Goal: Task Accomplishment & Management: Manage account settings

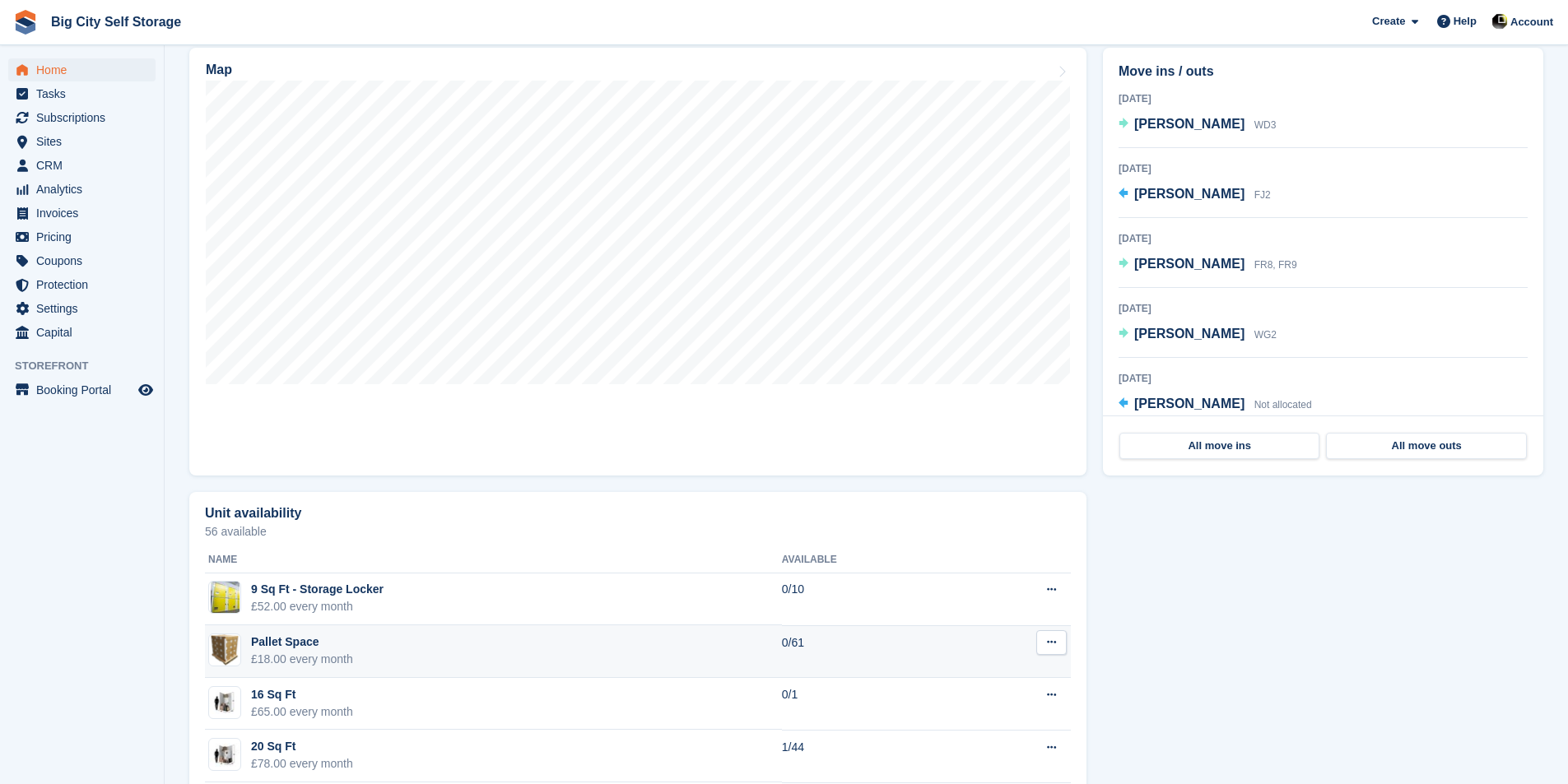
scroll to position [576, 0]
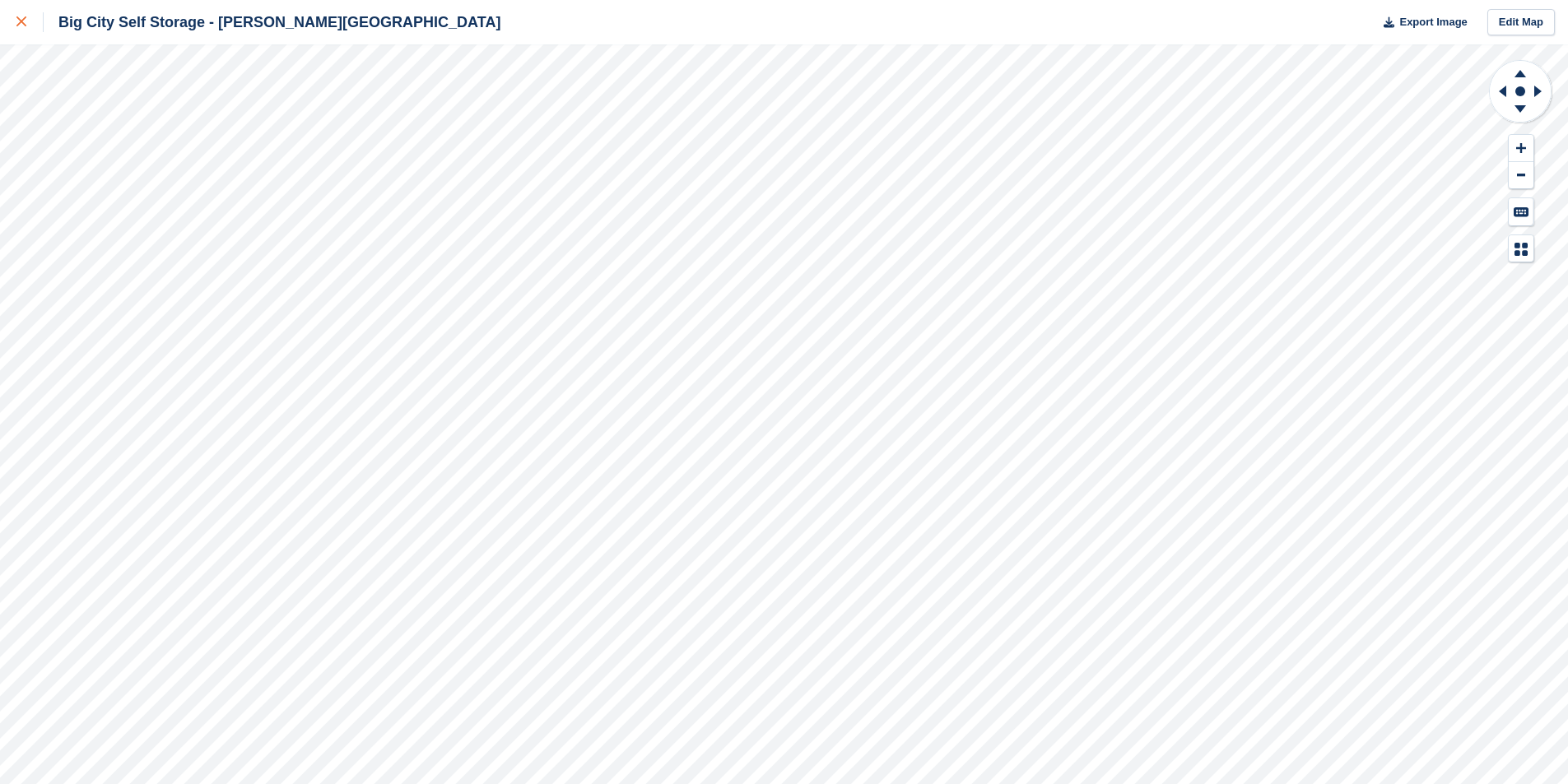
click at [20, 18] on icon at bounding box center [21, 21] width 10 height 10
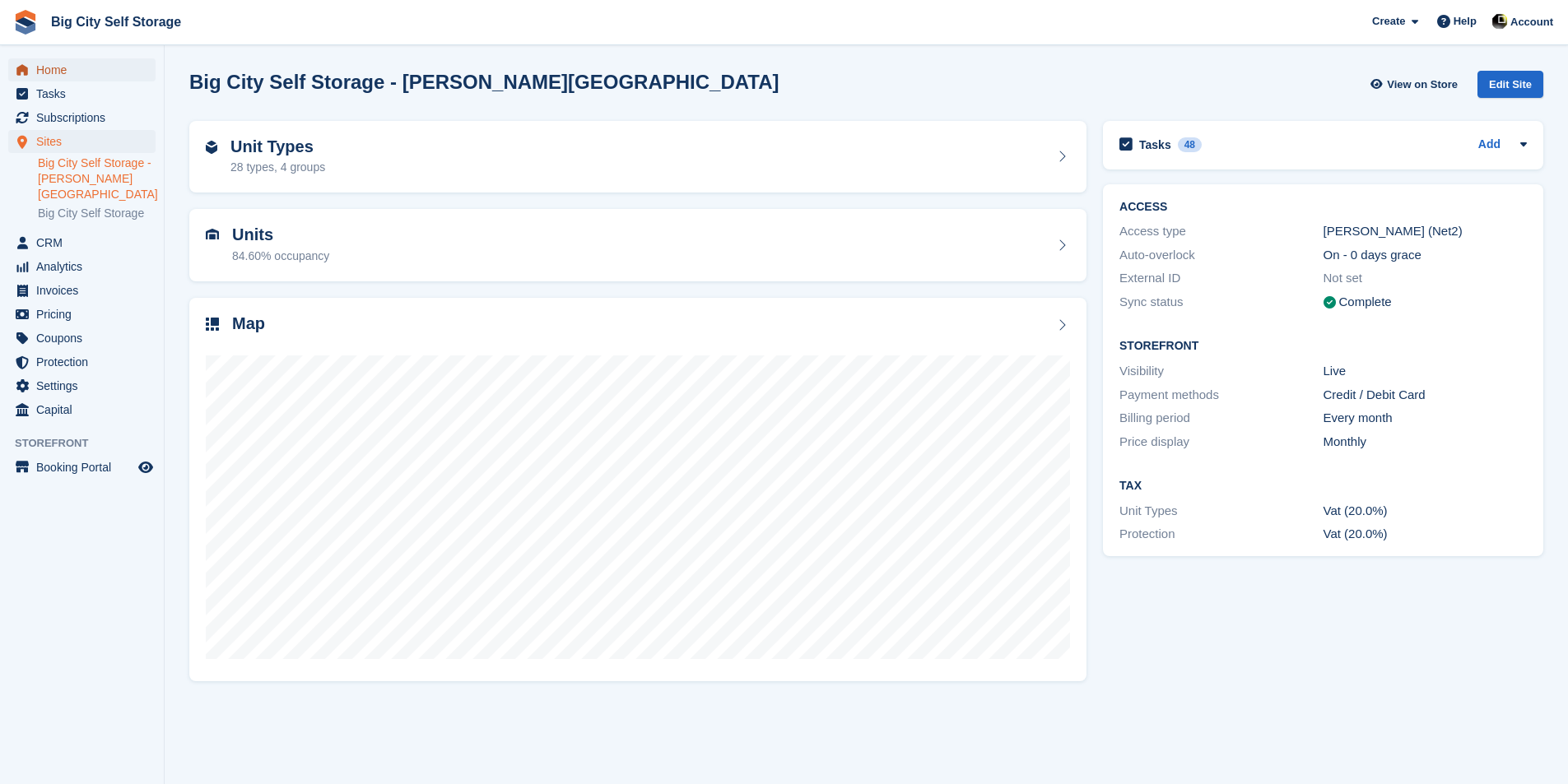
click at [34, 75] on link "Home" at bounding box center [82, 70] width 147 height 23
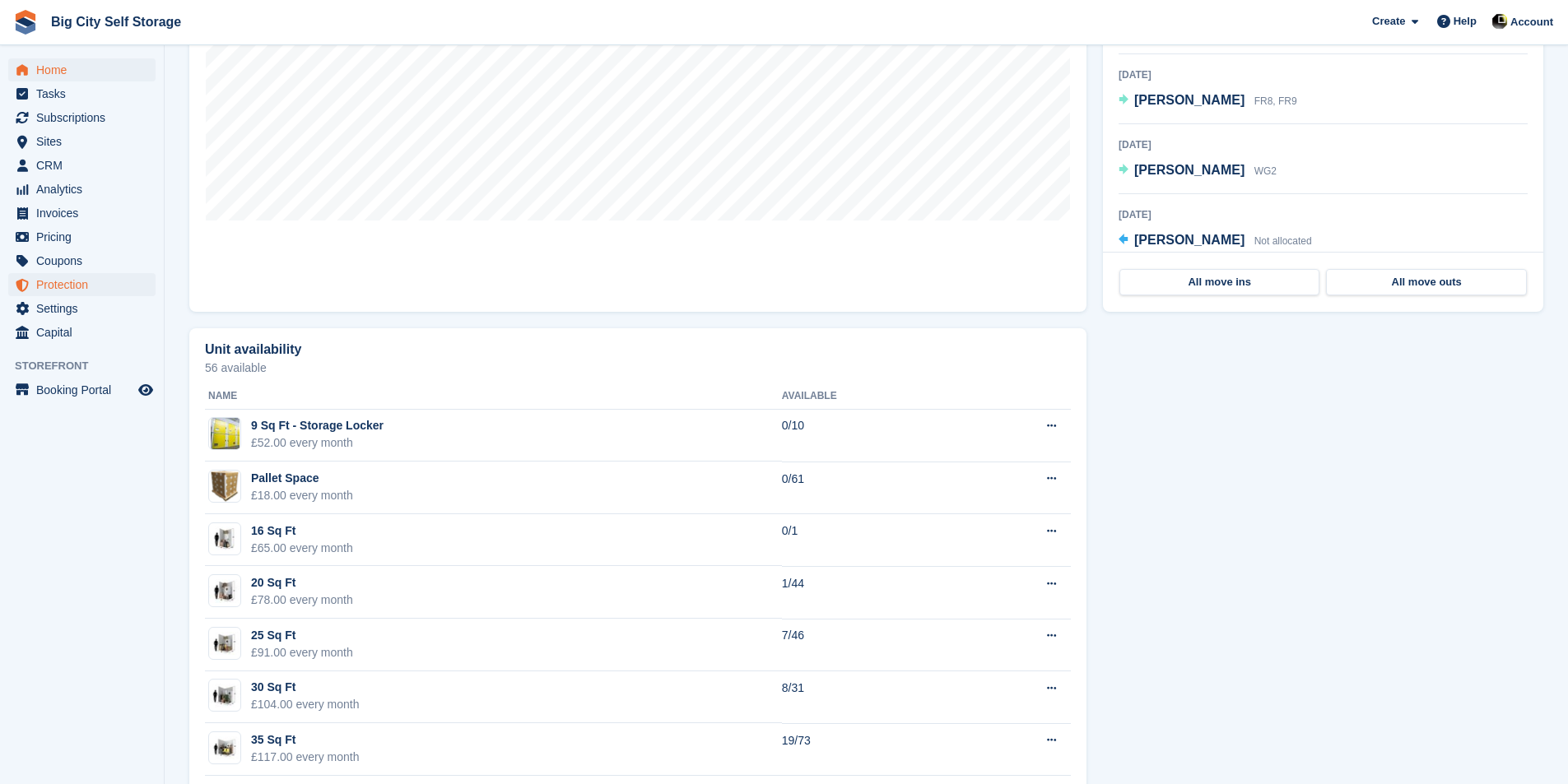
scroll to position [411, 0]
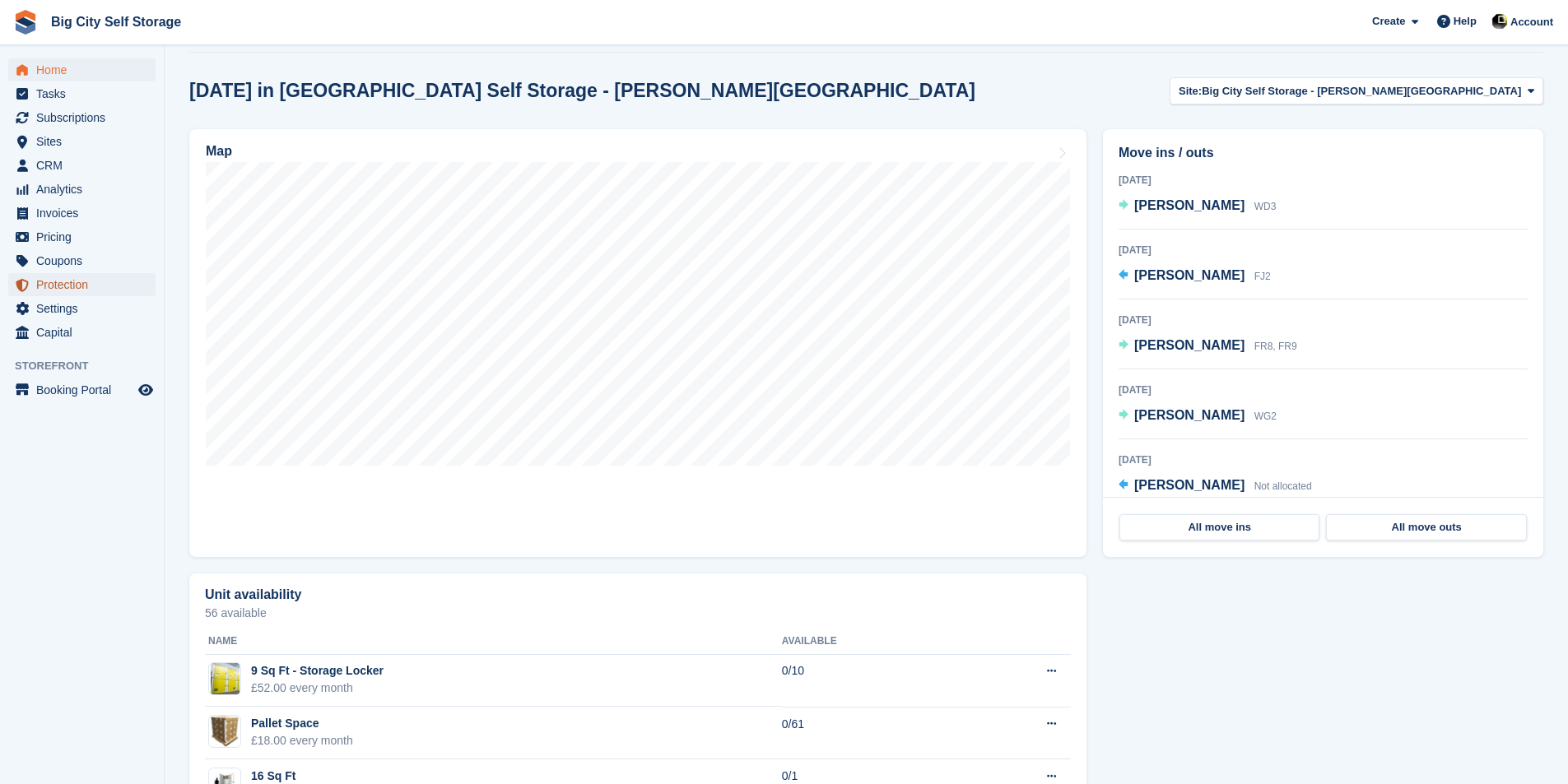
click at [80, 286] on span "Protection" at bounding box center [86, 285] width 99 height 23
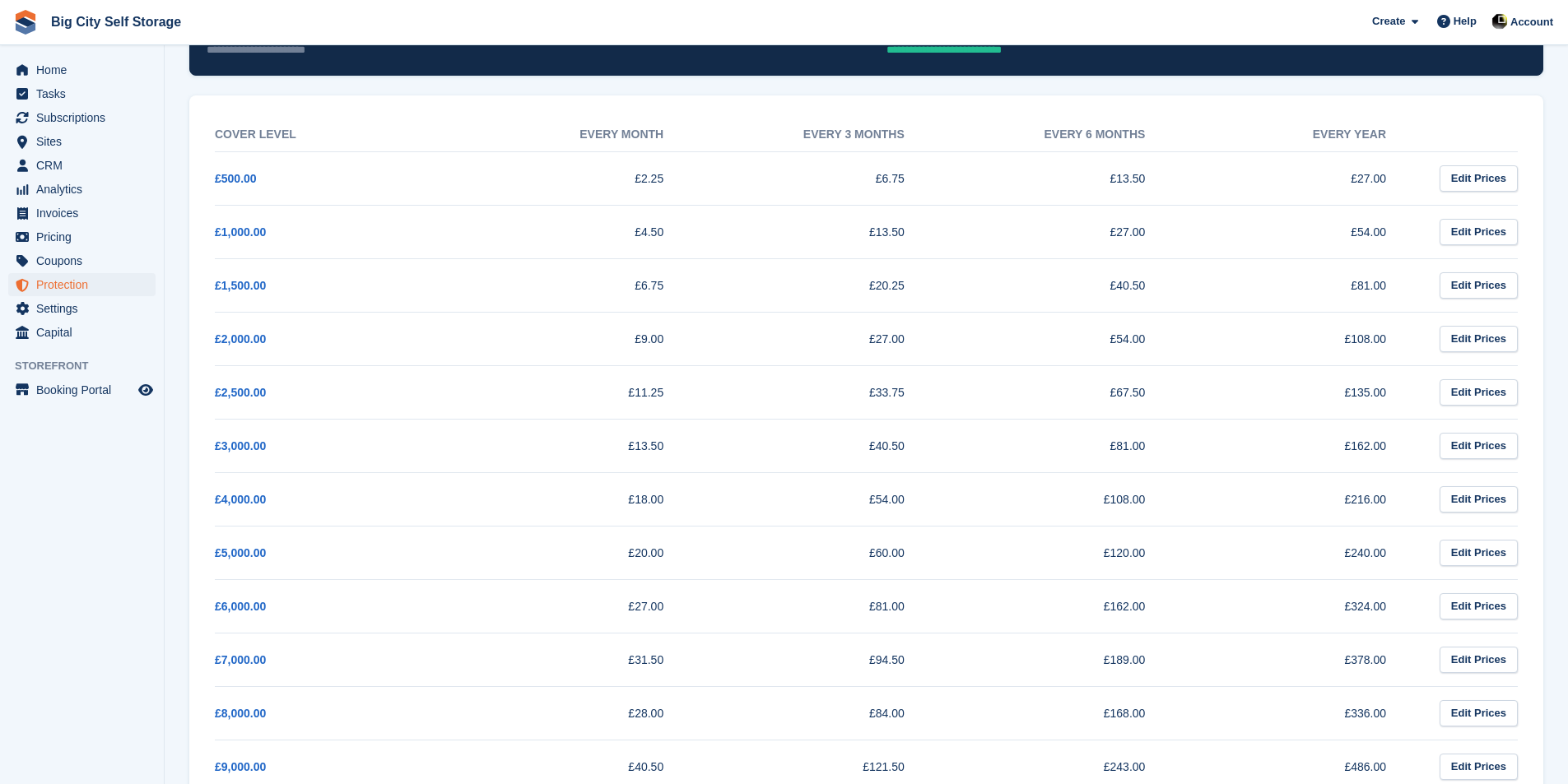
scroll to position [246, 0]
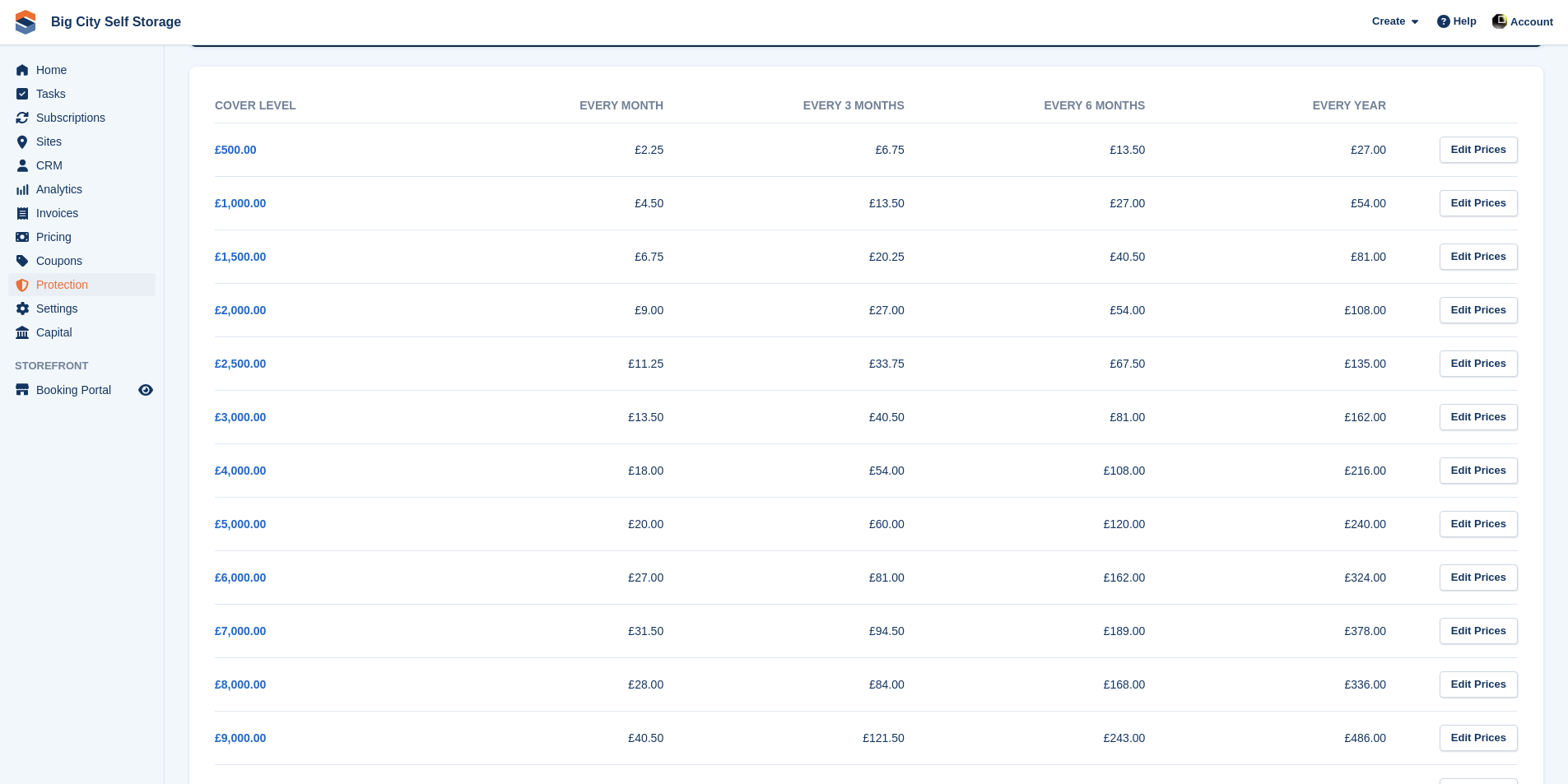
drag, startPoint x: 625, startPoint y: 422, endPoint x: 725, endPoint y: 438, distance: 101.3
click at [725, 438] on tr "£3,000.00 £13.50 £40.50 £81.00 £162.00 Edit Prices" at bounding box center [866, 416] width 1303 height 53
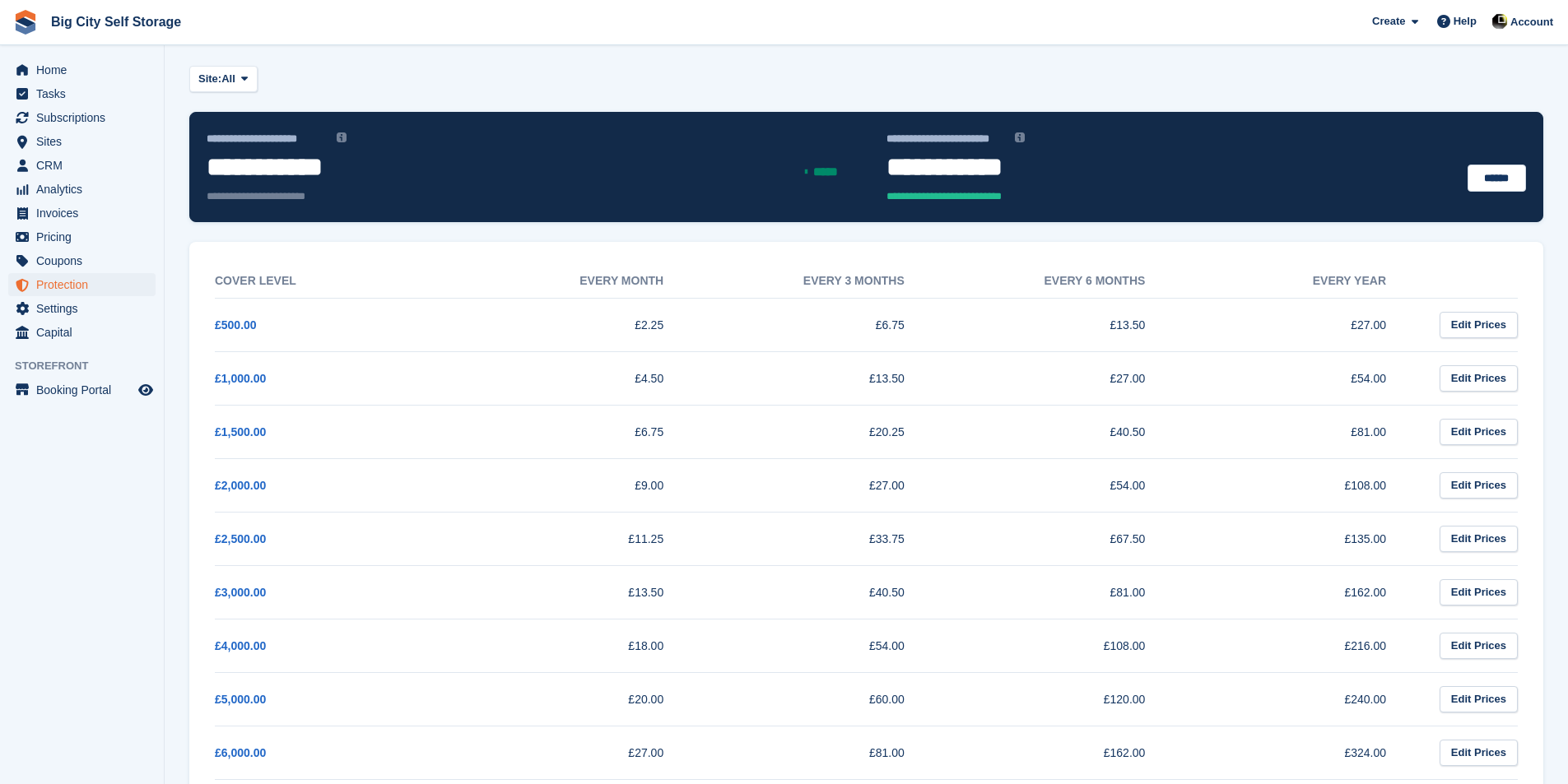
scroll to position [0, 0]
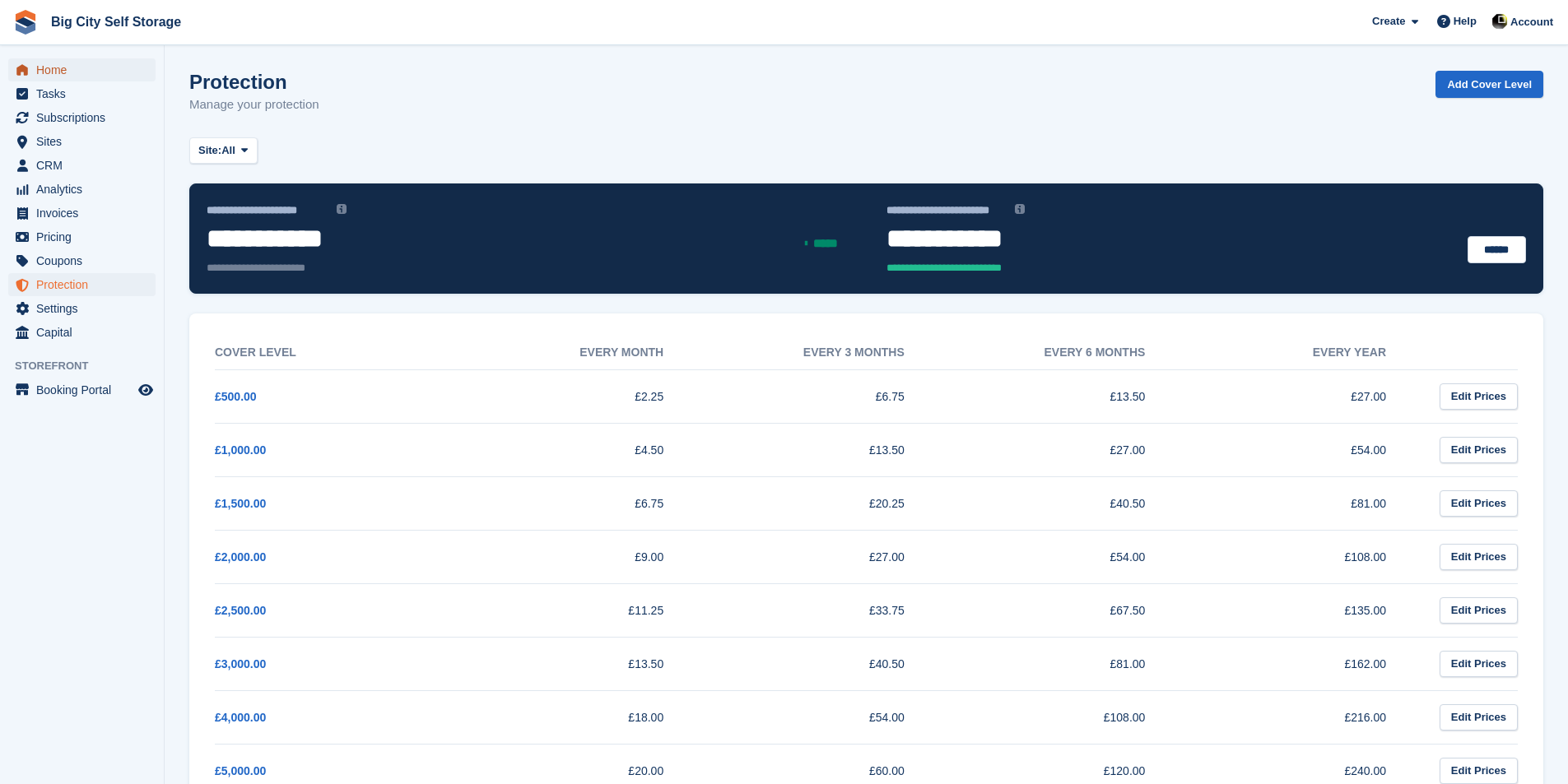
click at [95, 66] on span "Home" at bounding box center [86, 70] width 99 height 23
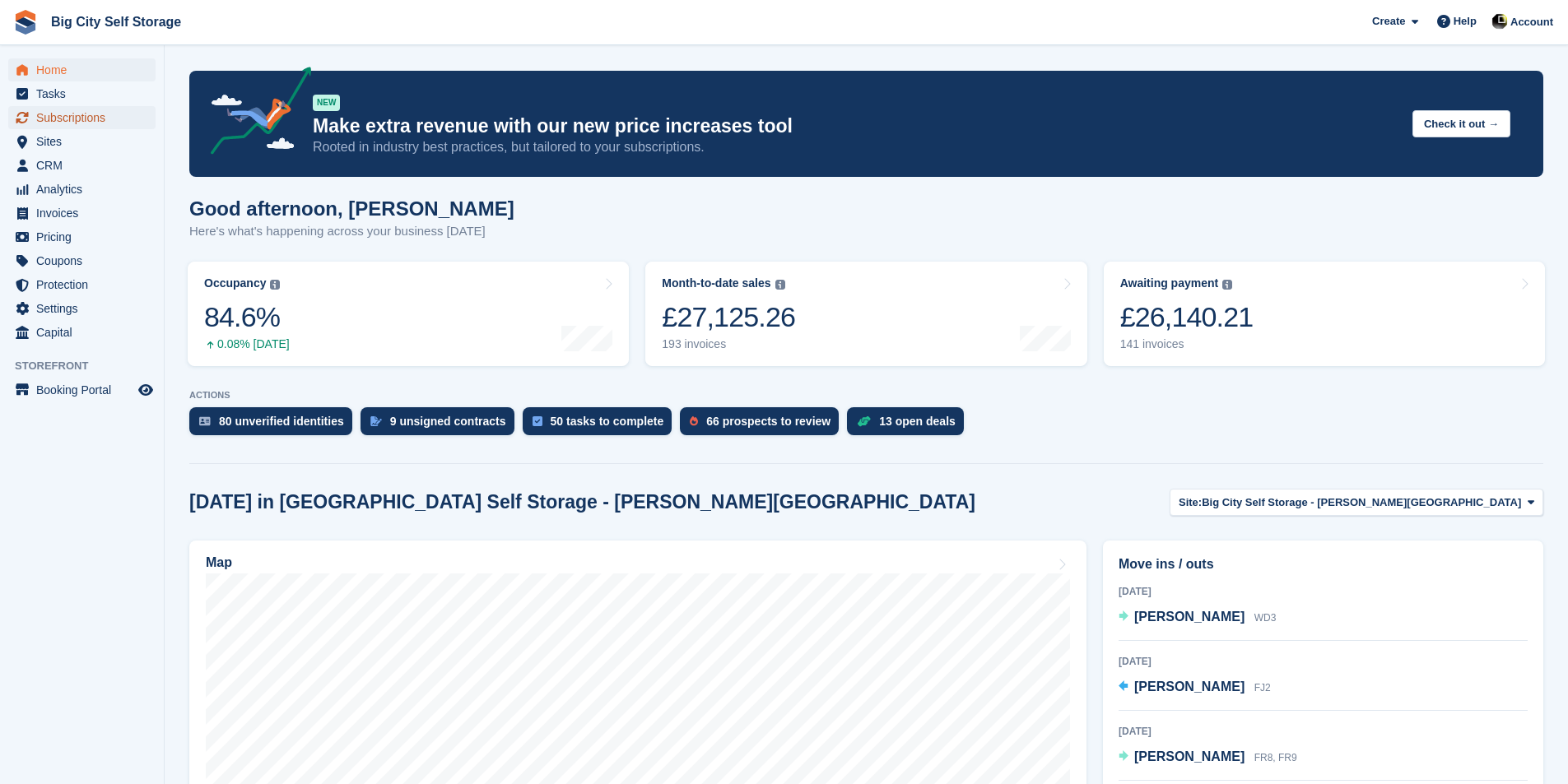
click at [60, 115] on span "Subscriptions" at bounding box center [86, 117] width 99 height 23
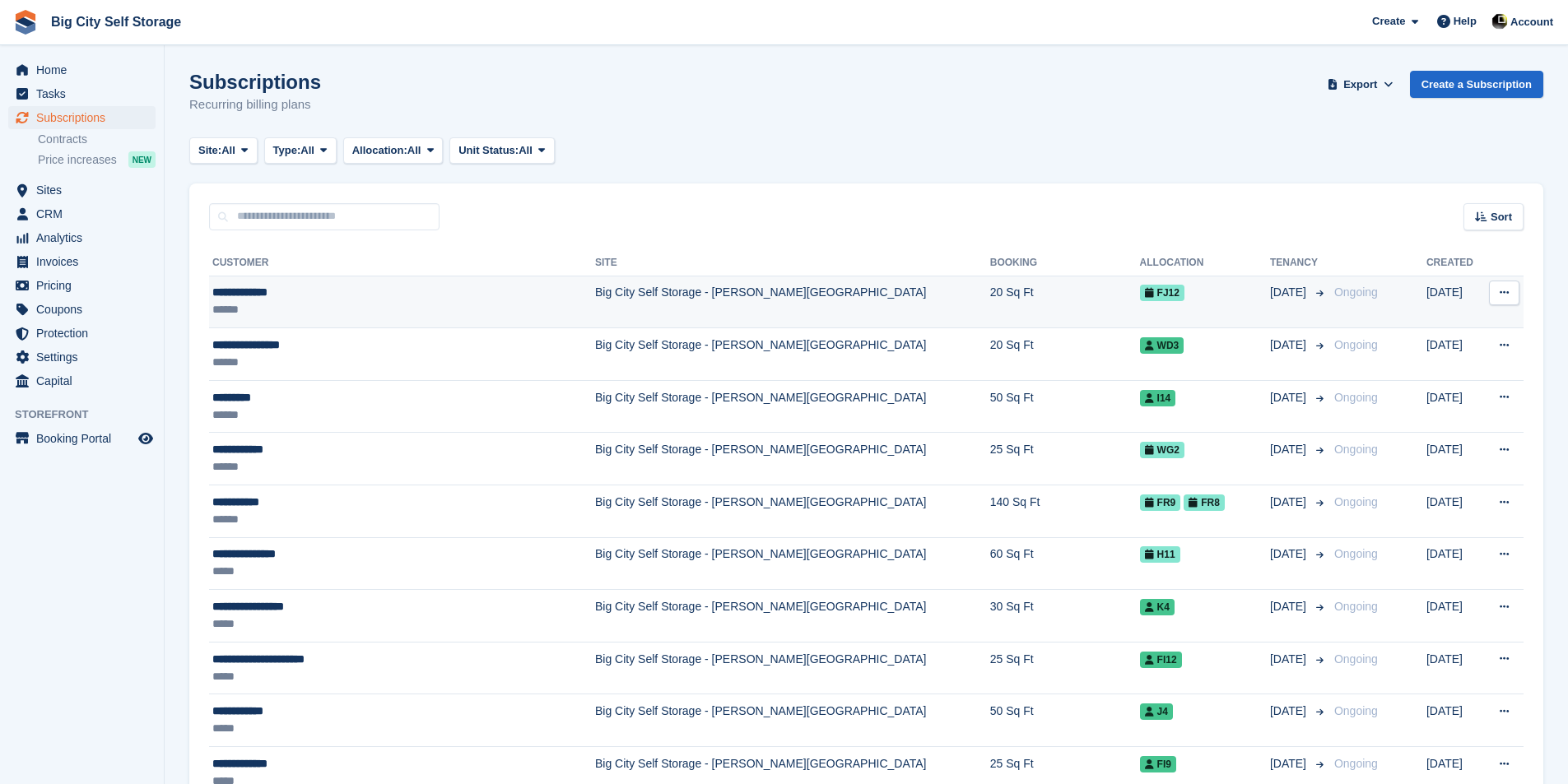
click at [386, 294] on div "**********" at bounding box center [372, 292] width 320 height 18
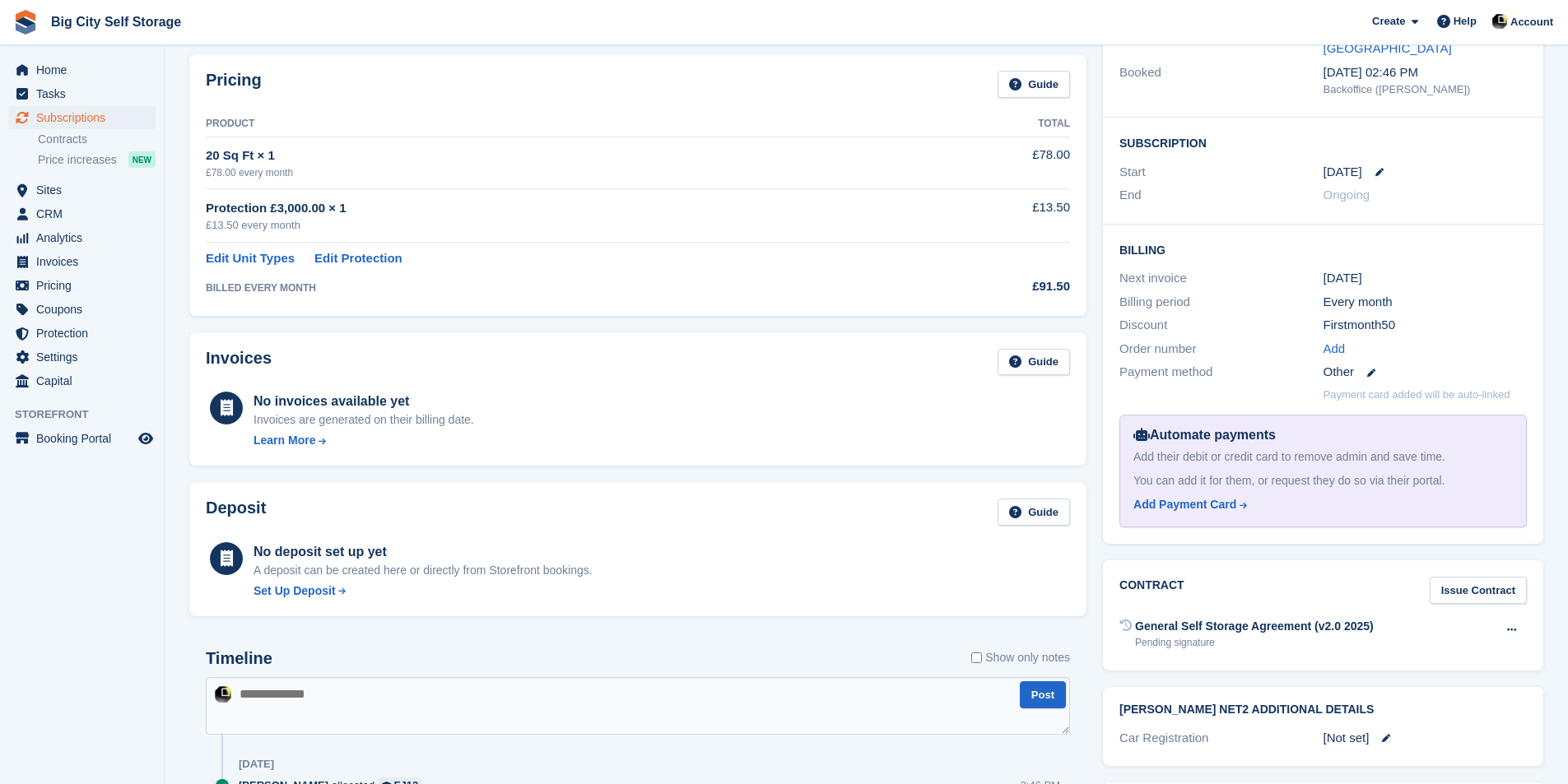
scroll to position [361, 0]
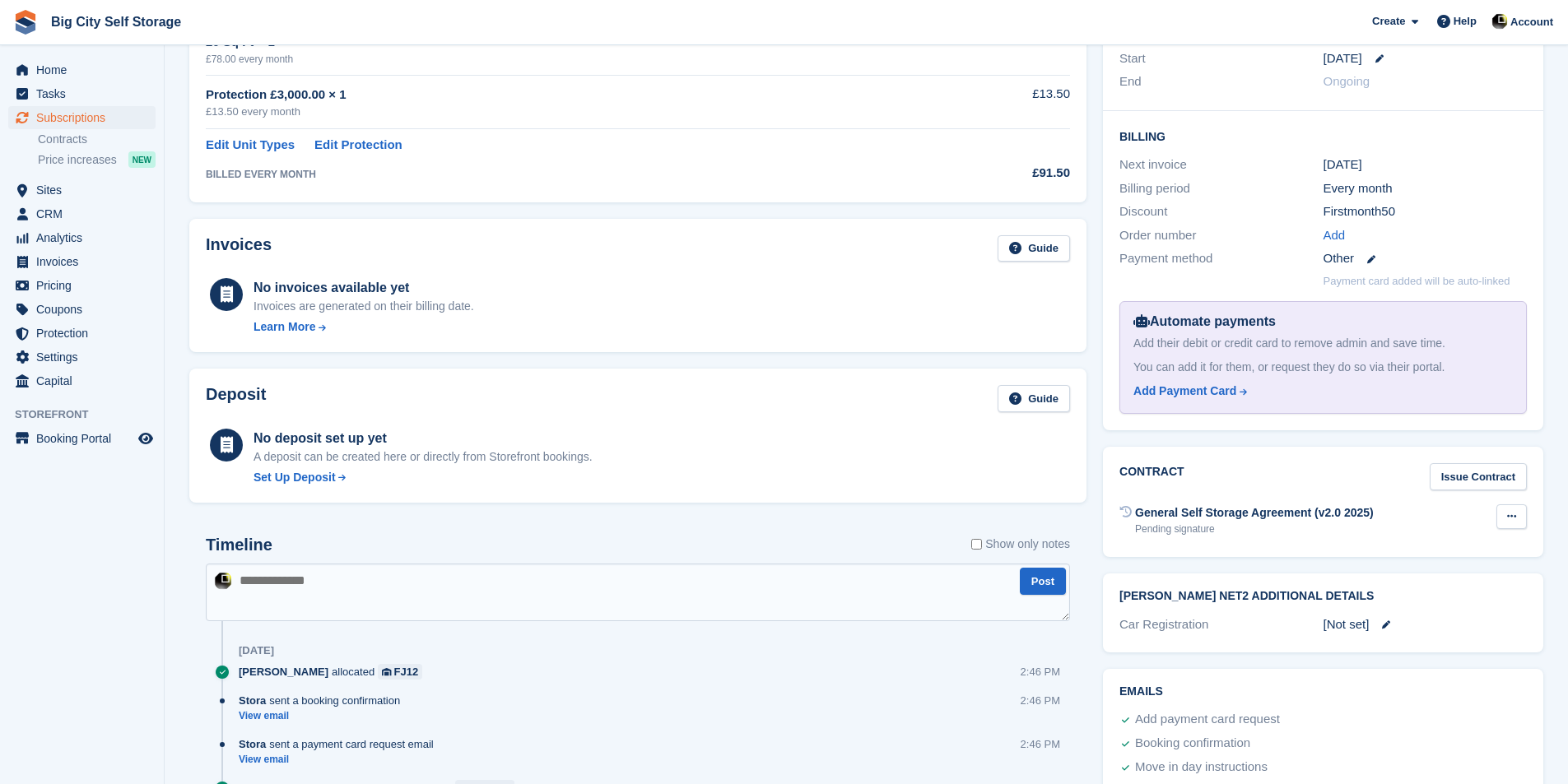
click at [1500, 504] on button at bounding box center [1511, 516] width 31 height 25
click at [1429, 538] on p "Void contract" at bounding box center [1448, 548] width 143 height 21
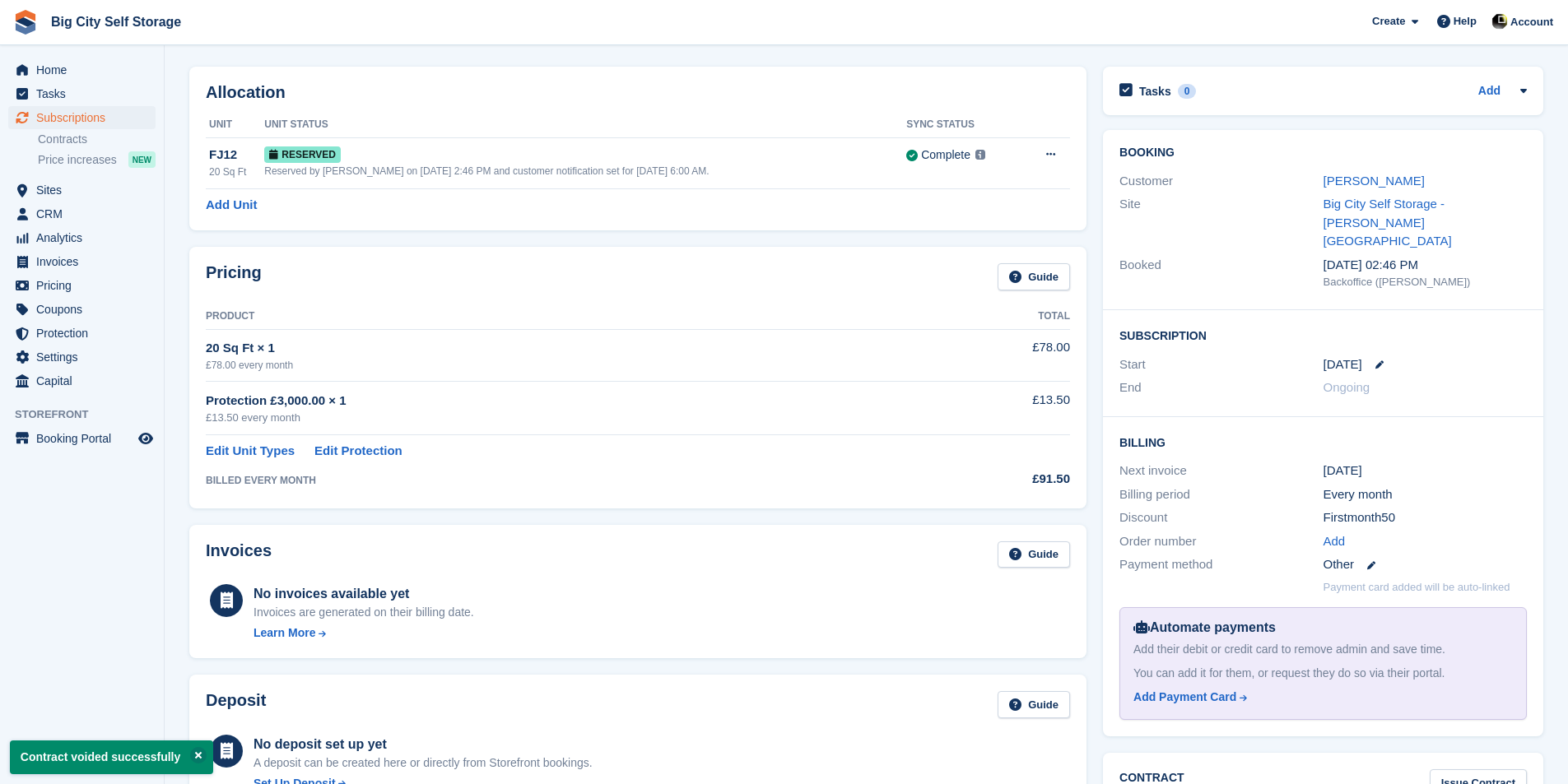
scroll to position [82, 0]
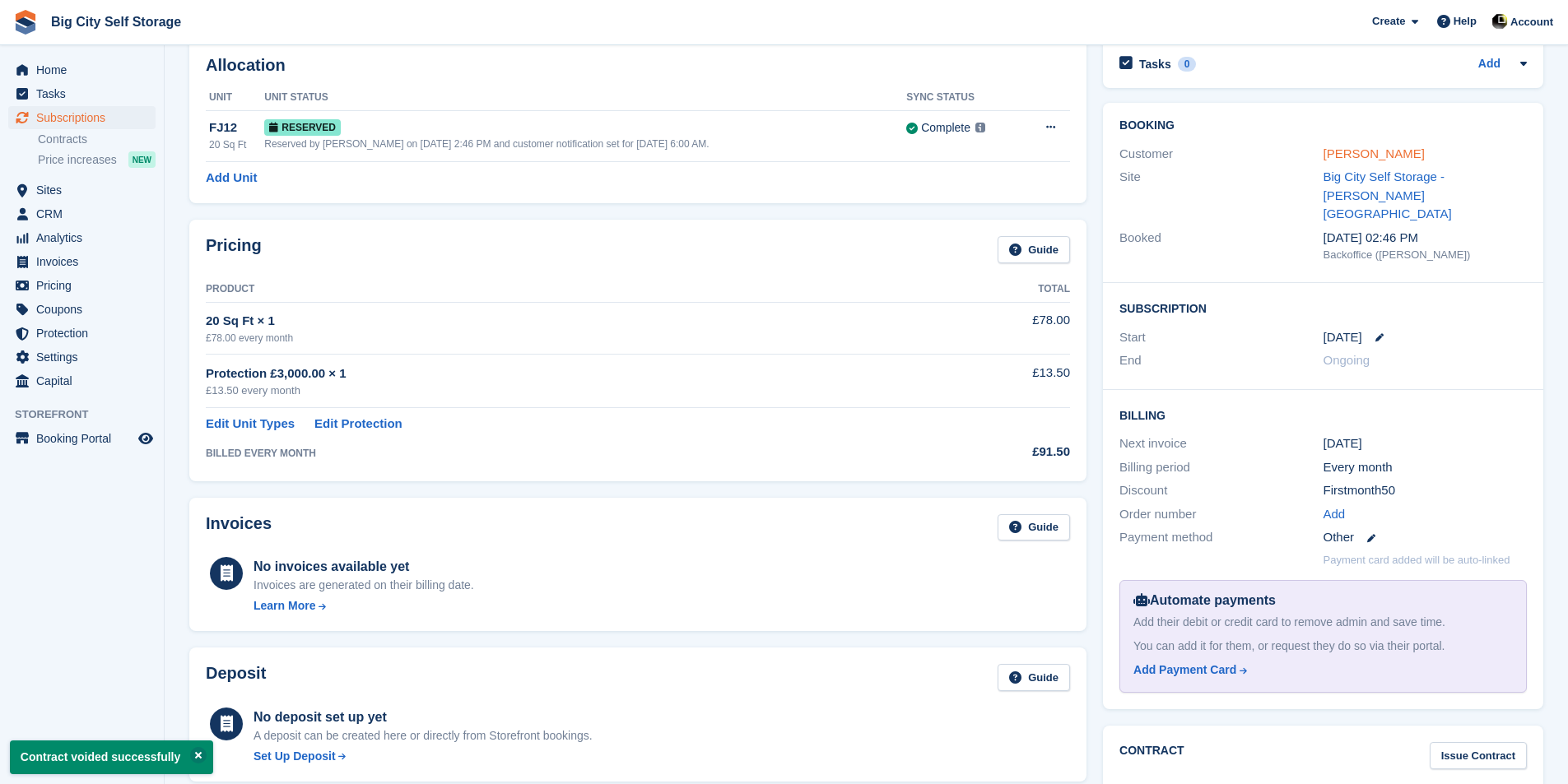
click at [1334, 151] on link "[PERSON_NAME]" at bounding box center [1374, 153] width 101 height 14
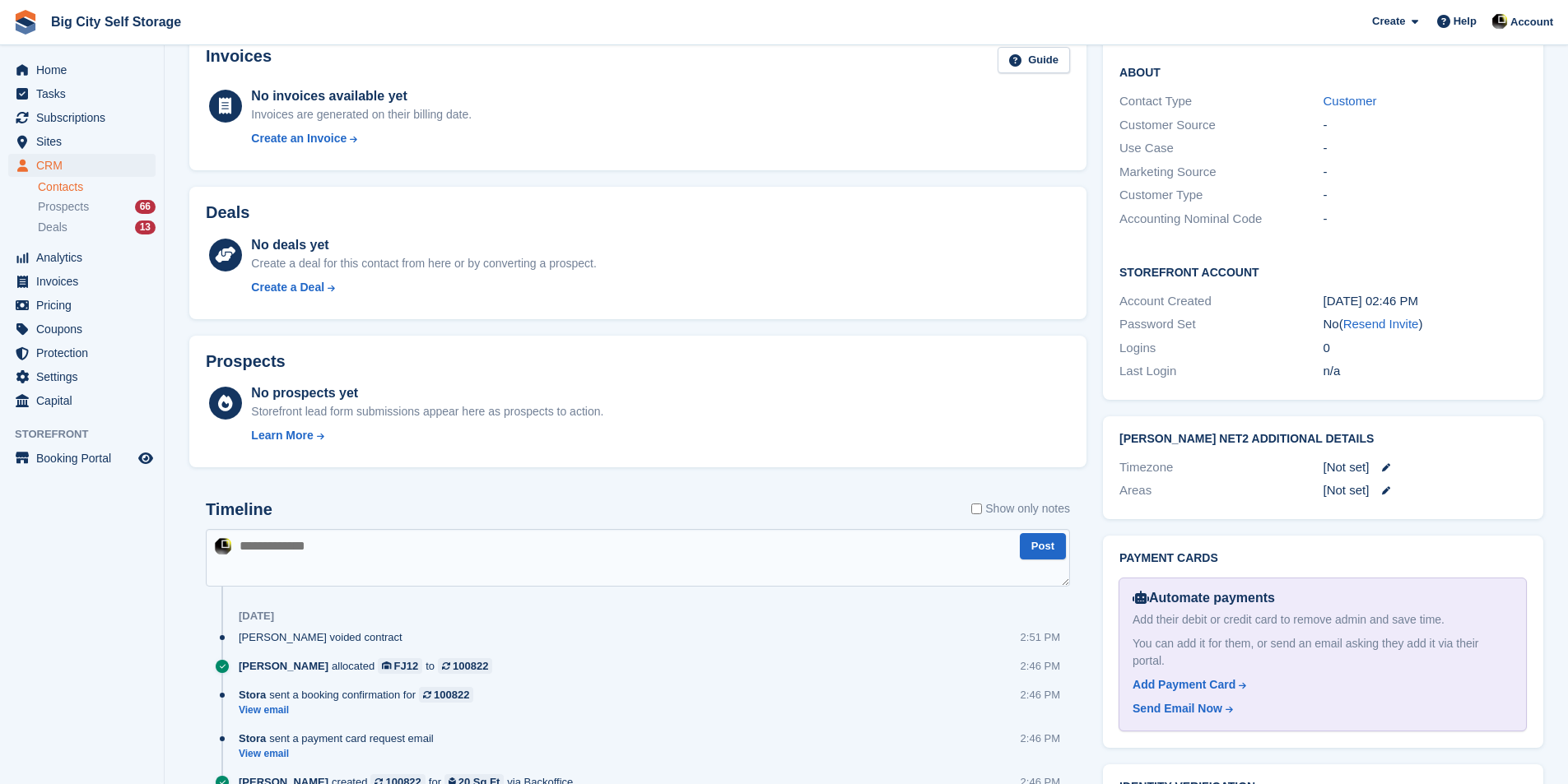
scroll to position [559, 0]
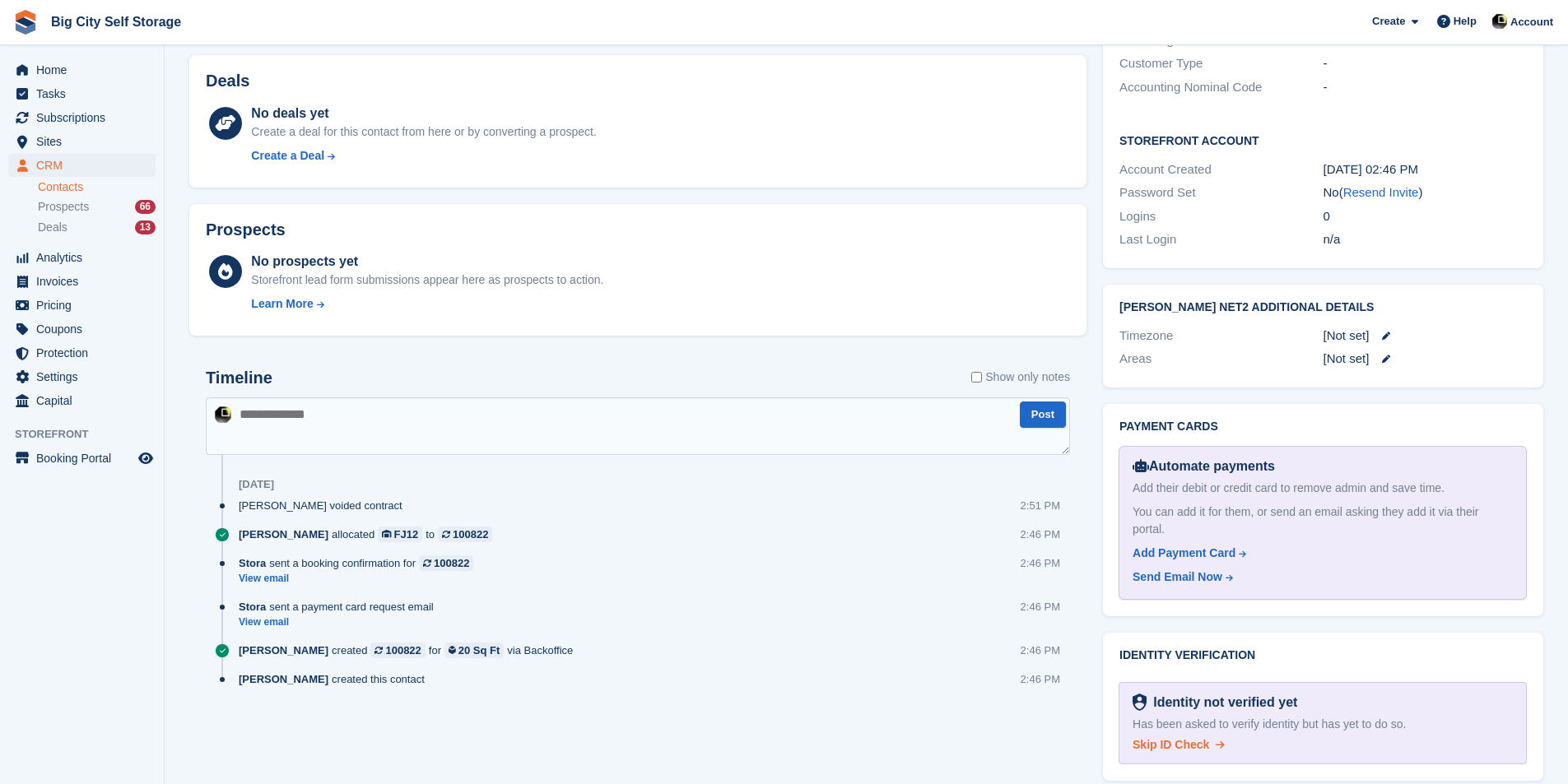
click at [1173, 737] on span "Skip ID Check" at bounding box center [1171, 744] width 76 height 13
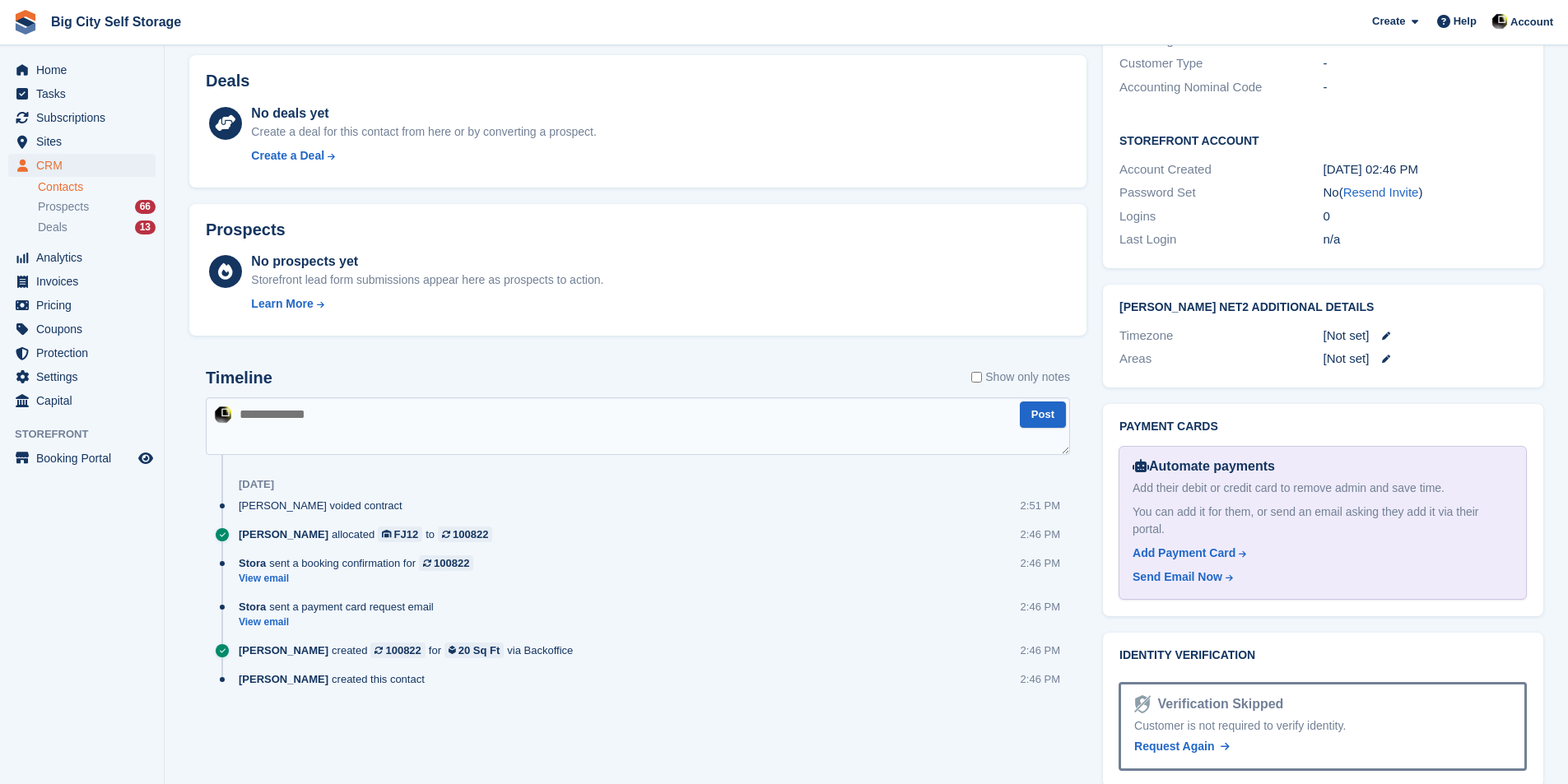
click at [706, 403] on textarea at bounding box center [637, 426] width 864 height 58
type textarea "**********"
click at [1043, 419] on button "Post" at bounding box center [1043, 415] width 47 height 27
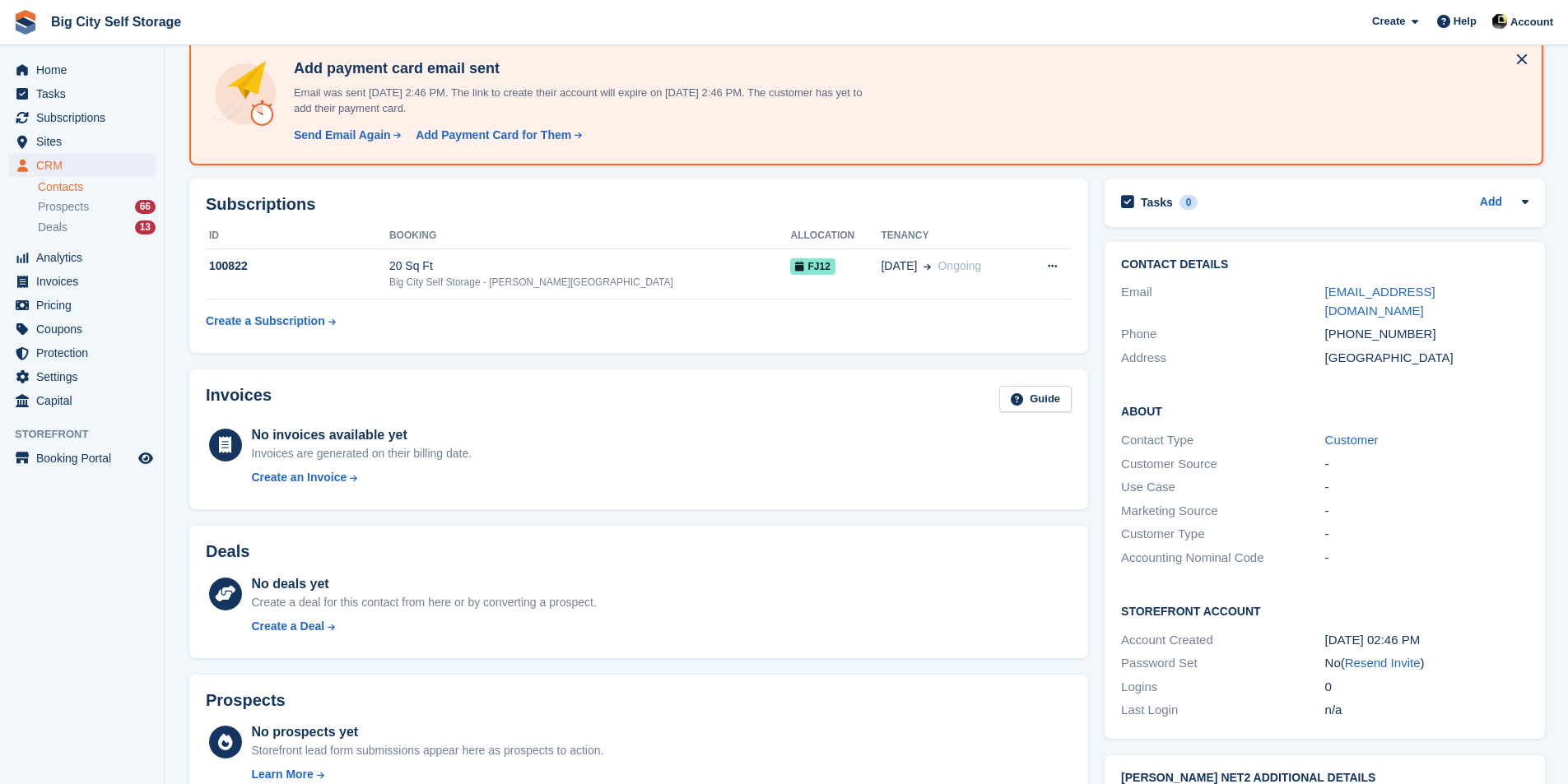
scroll to position [0, 0]
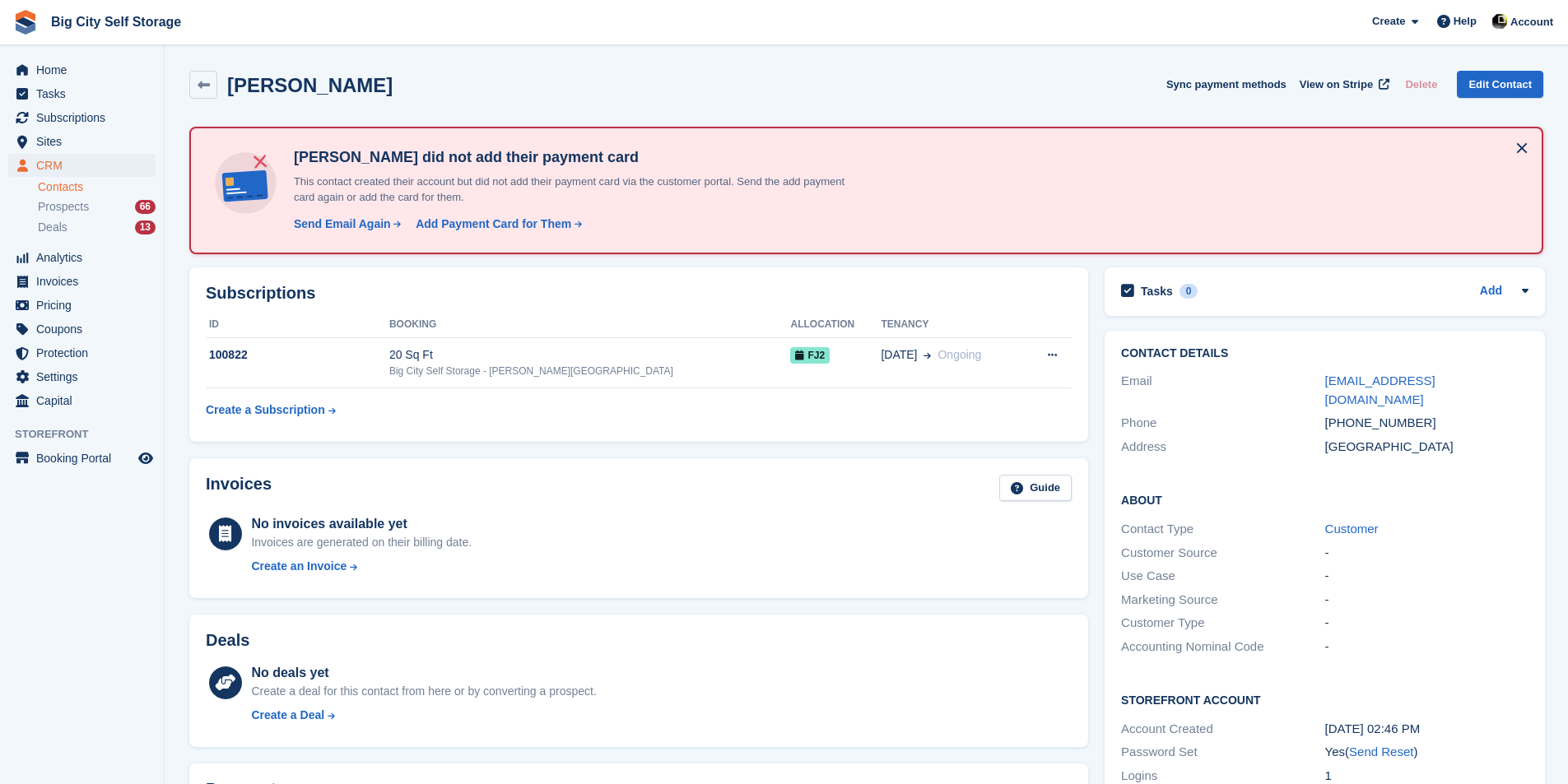
click at [1517, 148] on button at bounding box center [1521, 148] width 26 height 26
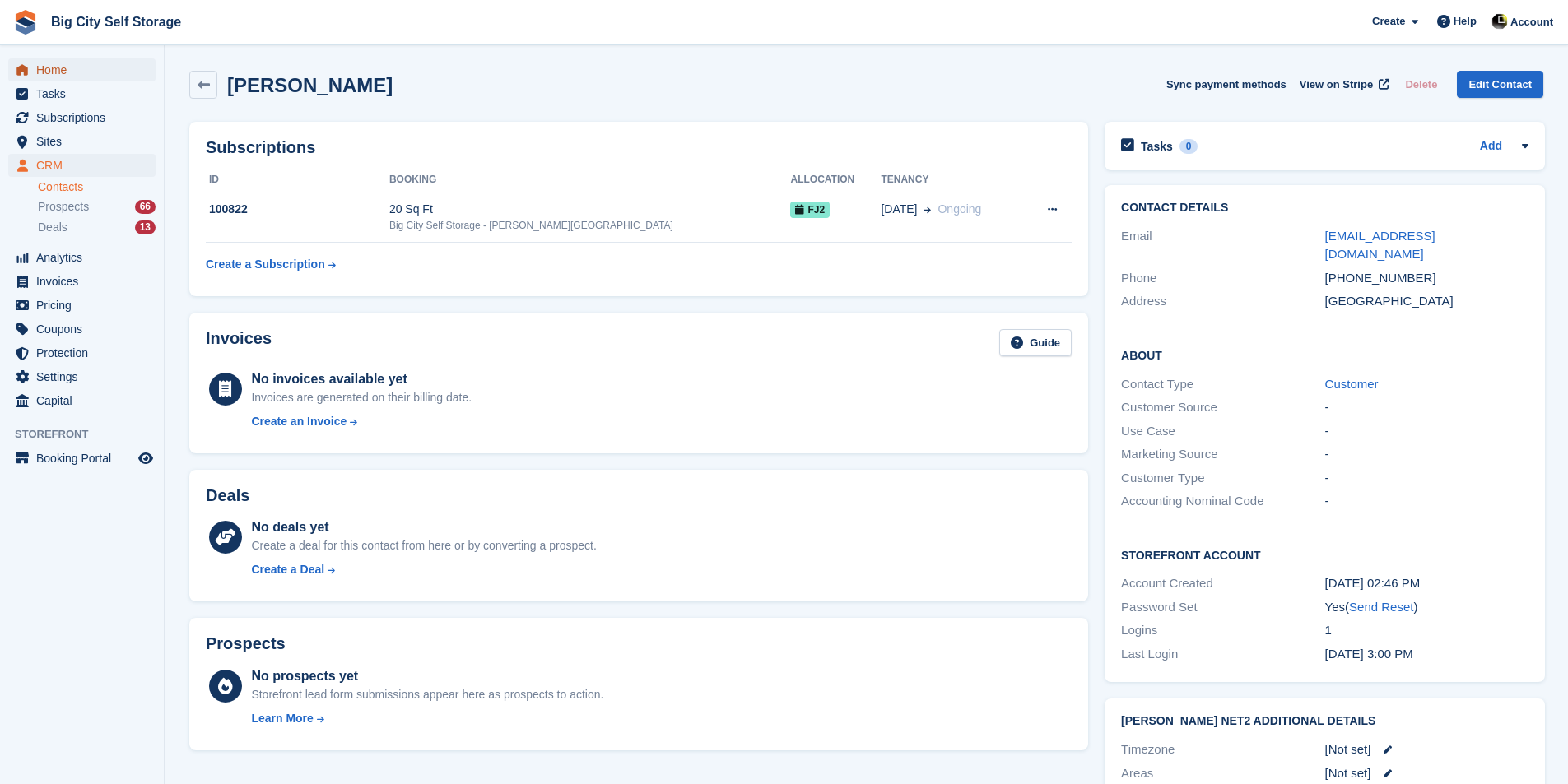
click at [60, 76] on span "Home" at bounding box center [86, 70] width 99 height 23
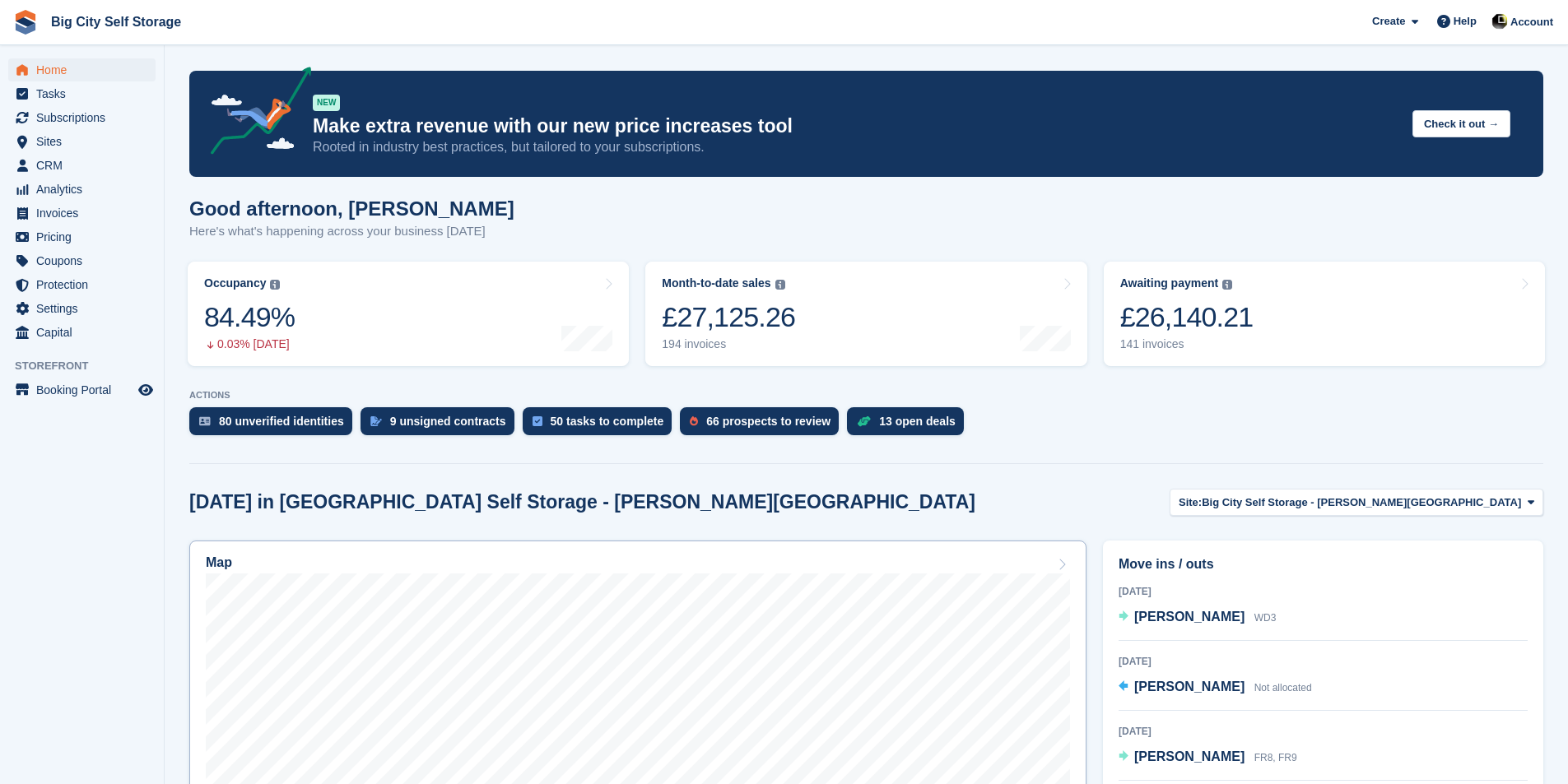
scroll to position [494, 0]
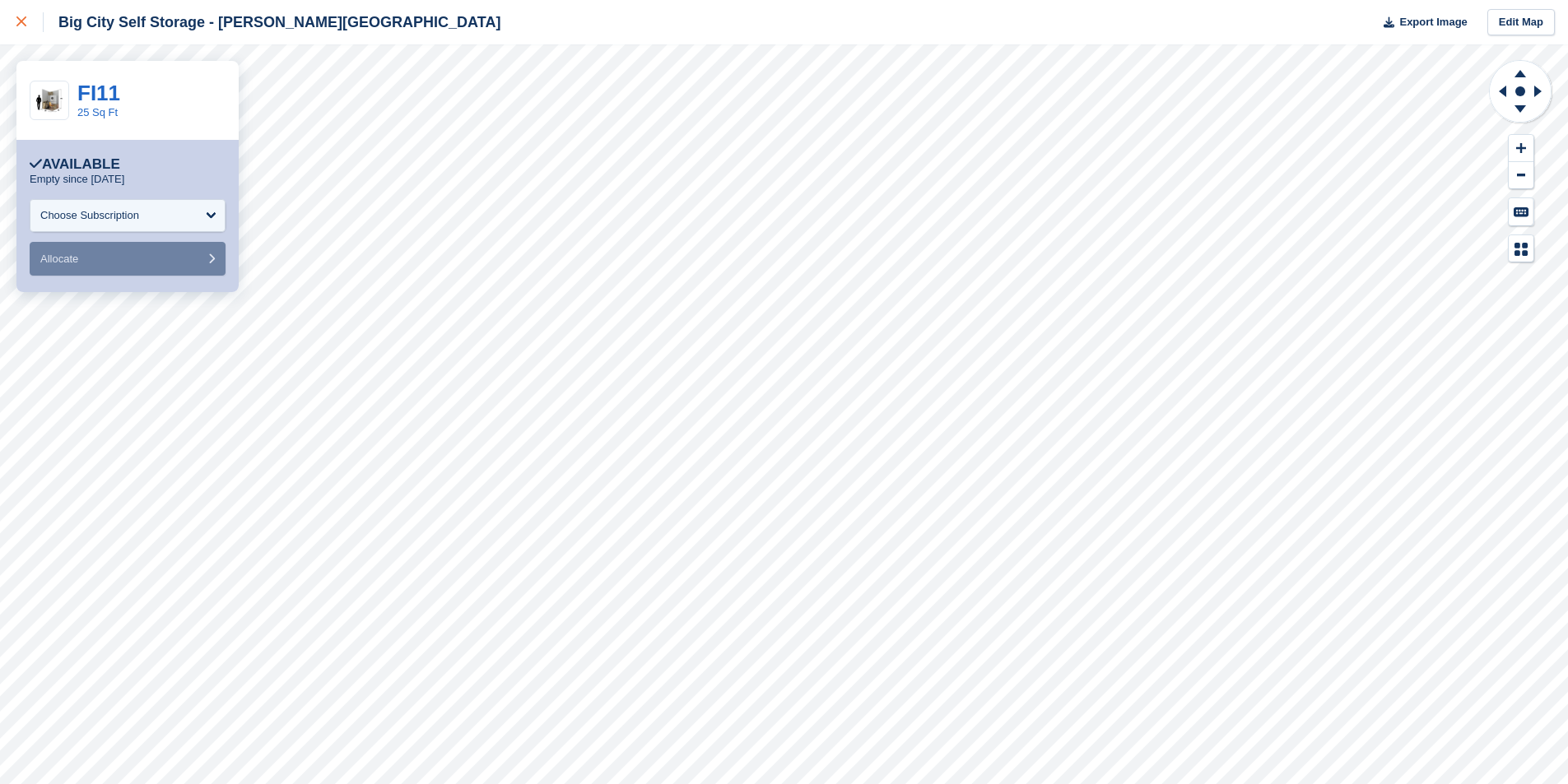
click at [17, 19] on icon at bounding box center [21, 21] width 10 height 10
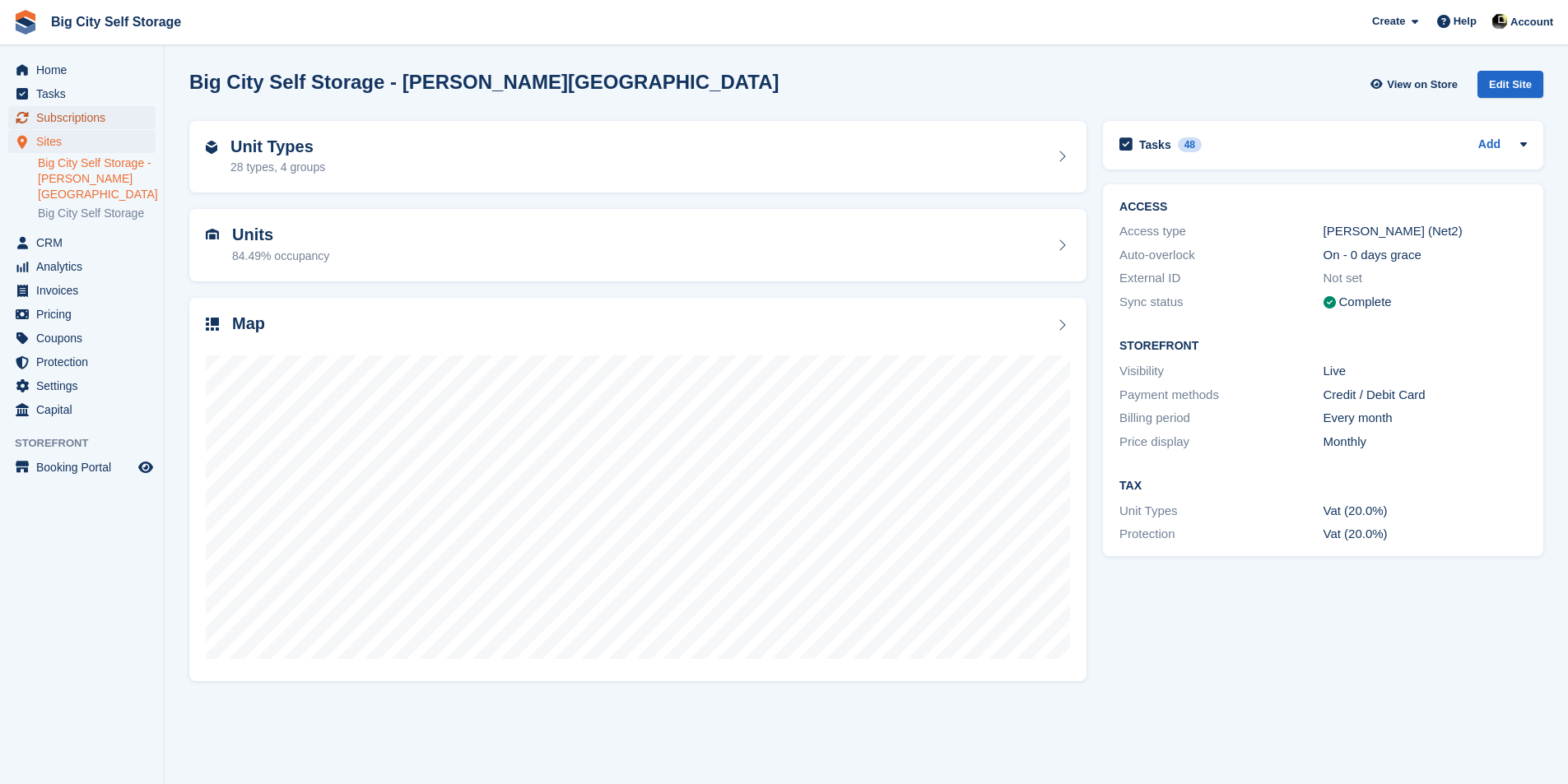
click at [128, 111] on span "Subscriptions" at bounding box center [86, 117] width 99 height 23
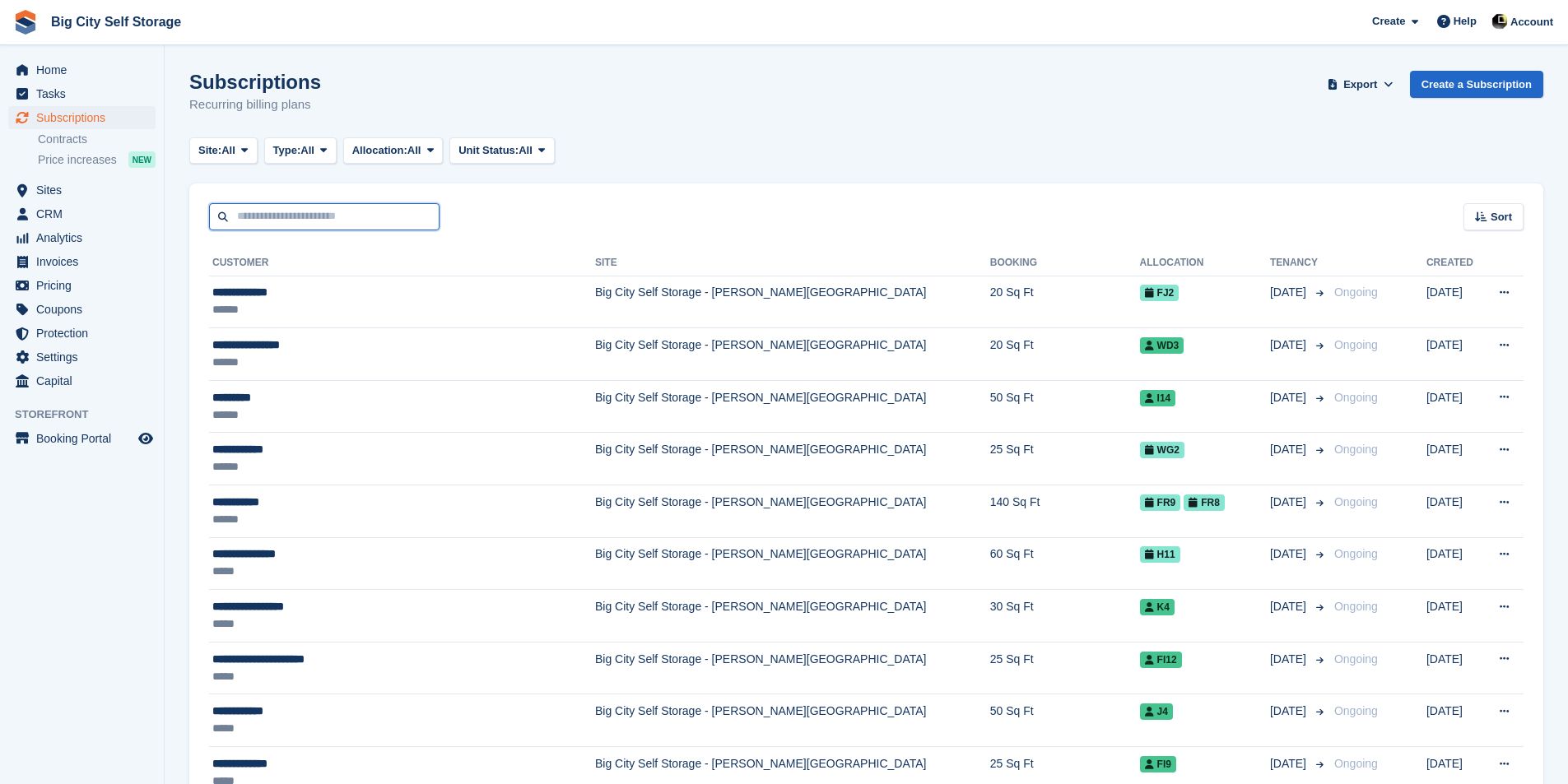
click at [313, 208] on input "text" at bounding box center [325, 216] width 231 height 27
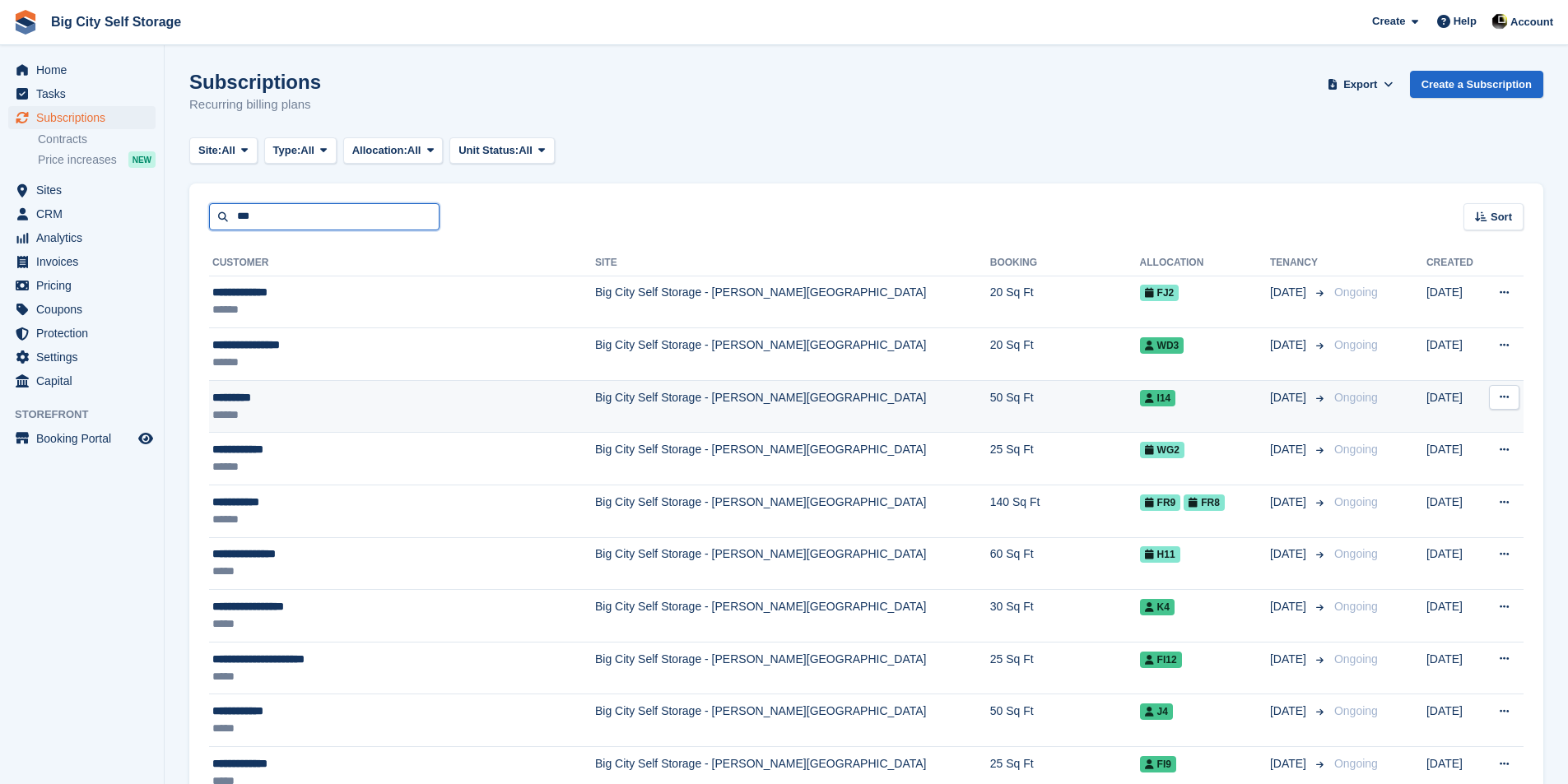
type input "***"
click at [398, 405] on div "*********" at bounding box center [372, 397] width 320 height 18
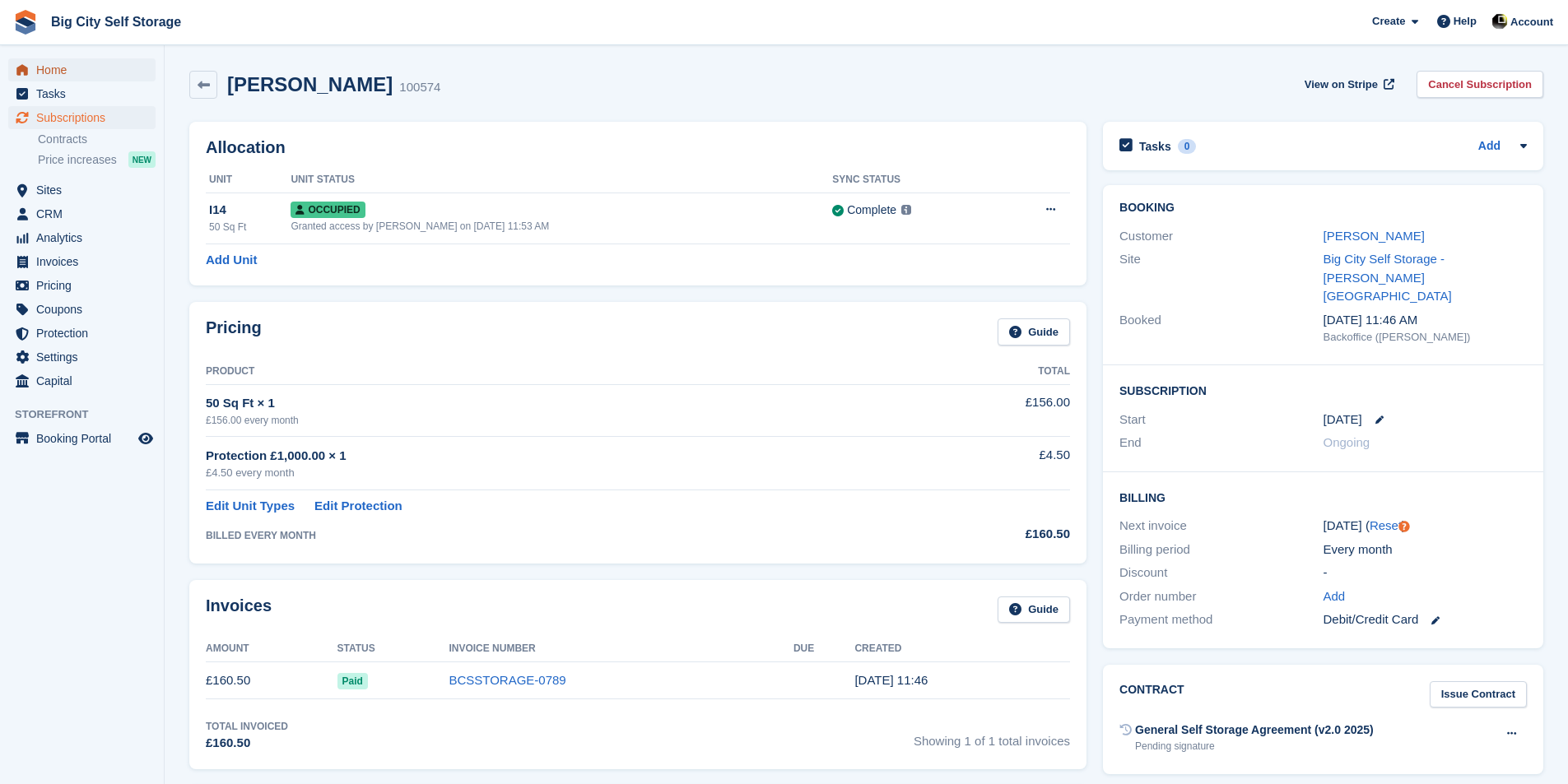
click at [58, 72] on span "Home" at bounding box center [86, 70] width 99 height 23
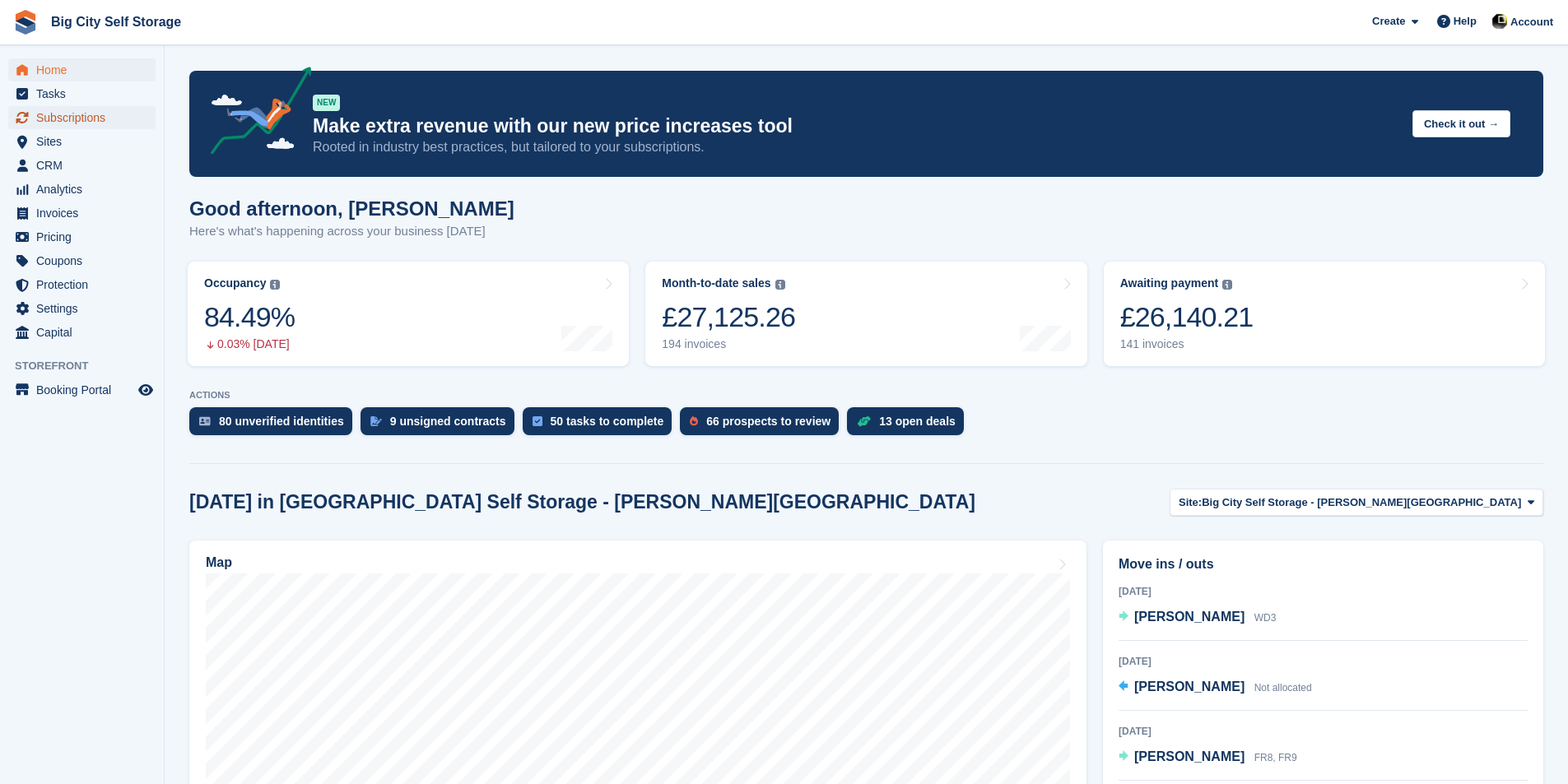
click at [113, 108] on span "Subscriptions" at bounding box center [86, 117] width 99 height 23
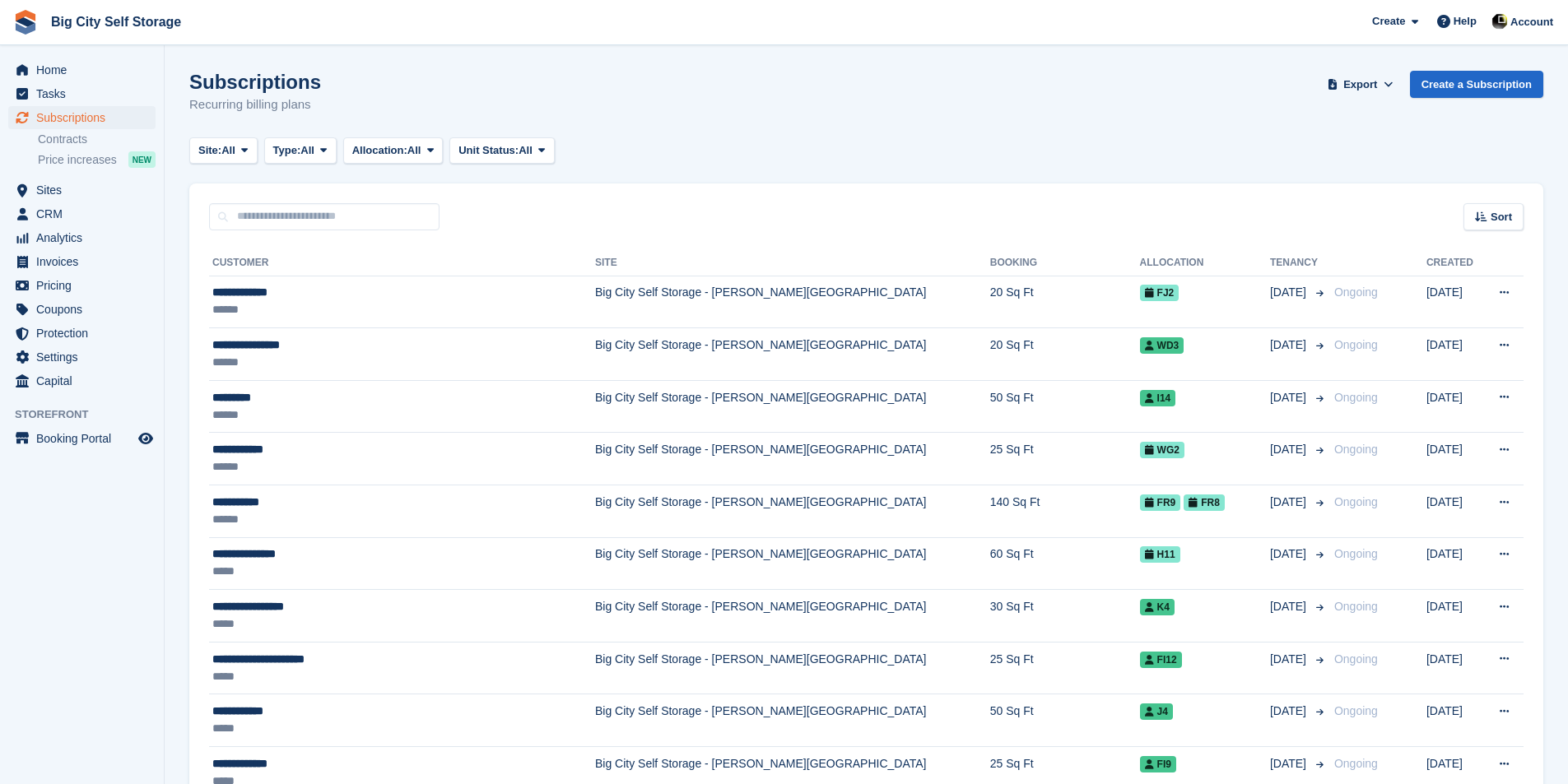
click at [615, 183] on div "Sort Sort by Customer name Date created Move in date Move out date Created (old…" at bounding box center [865, 206] width 1354 height 47
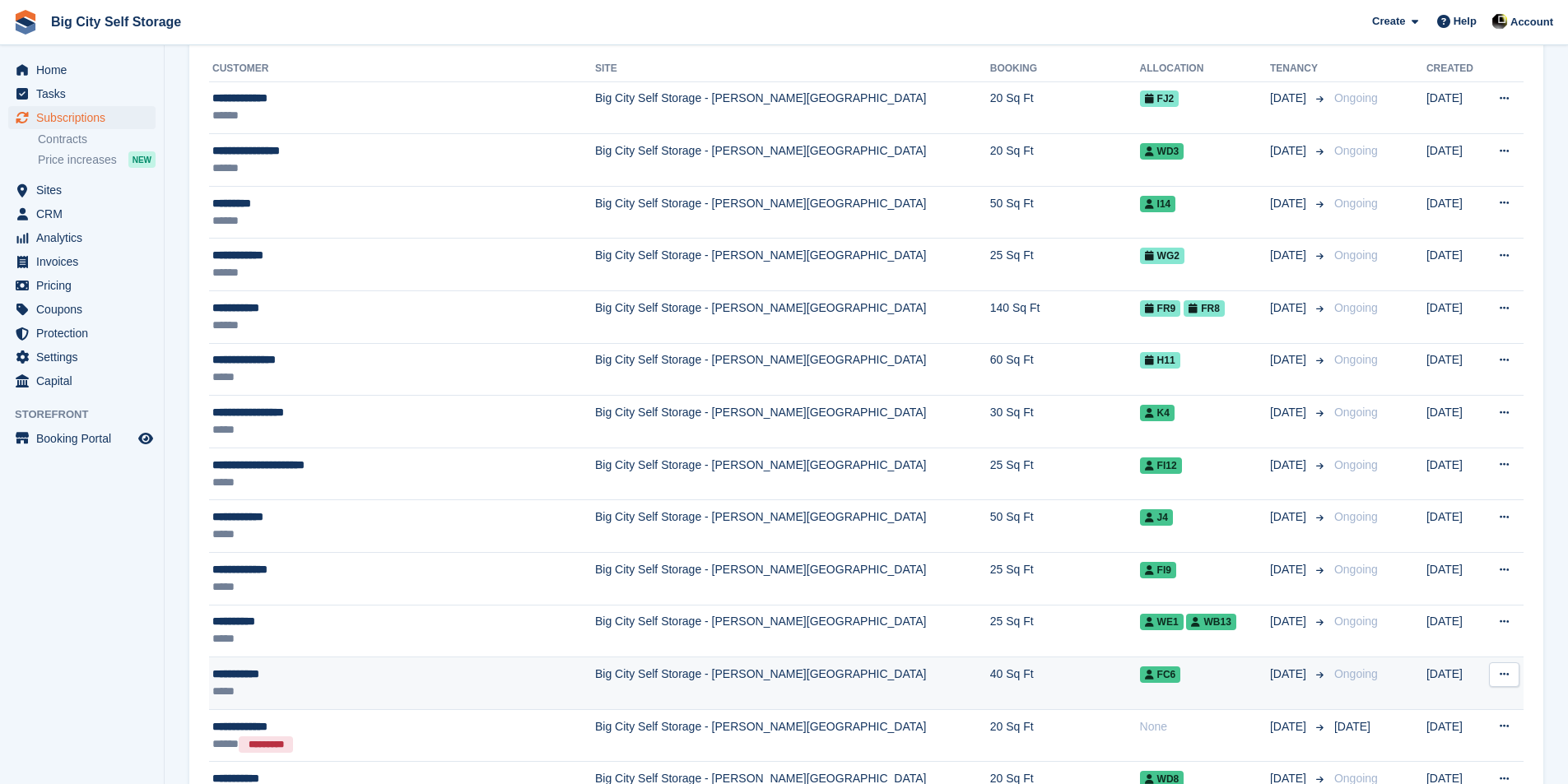
scroll to position [246, 0]
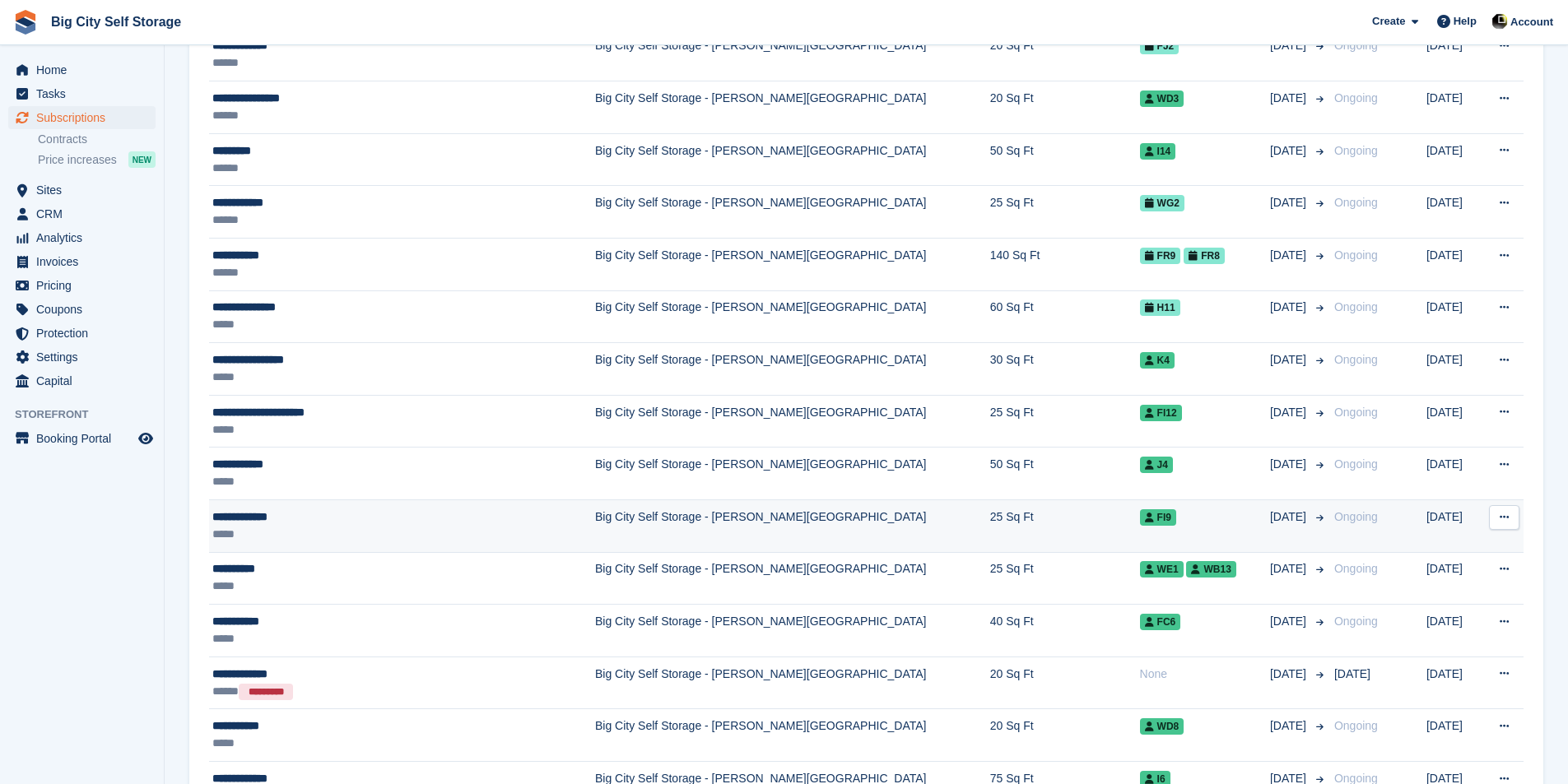
click at [432, 520] on div "**********" at bounding box center [372, 517] width 320 height 18
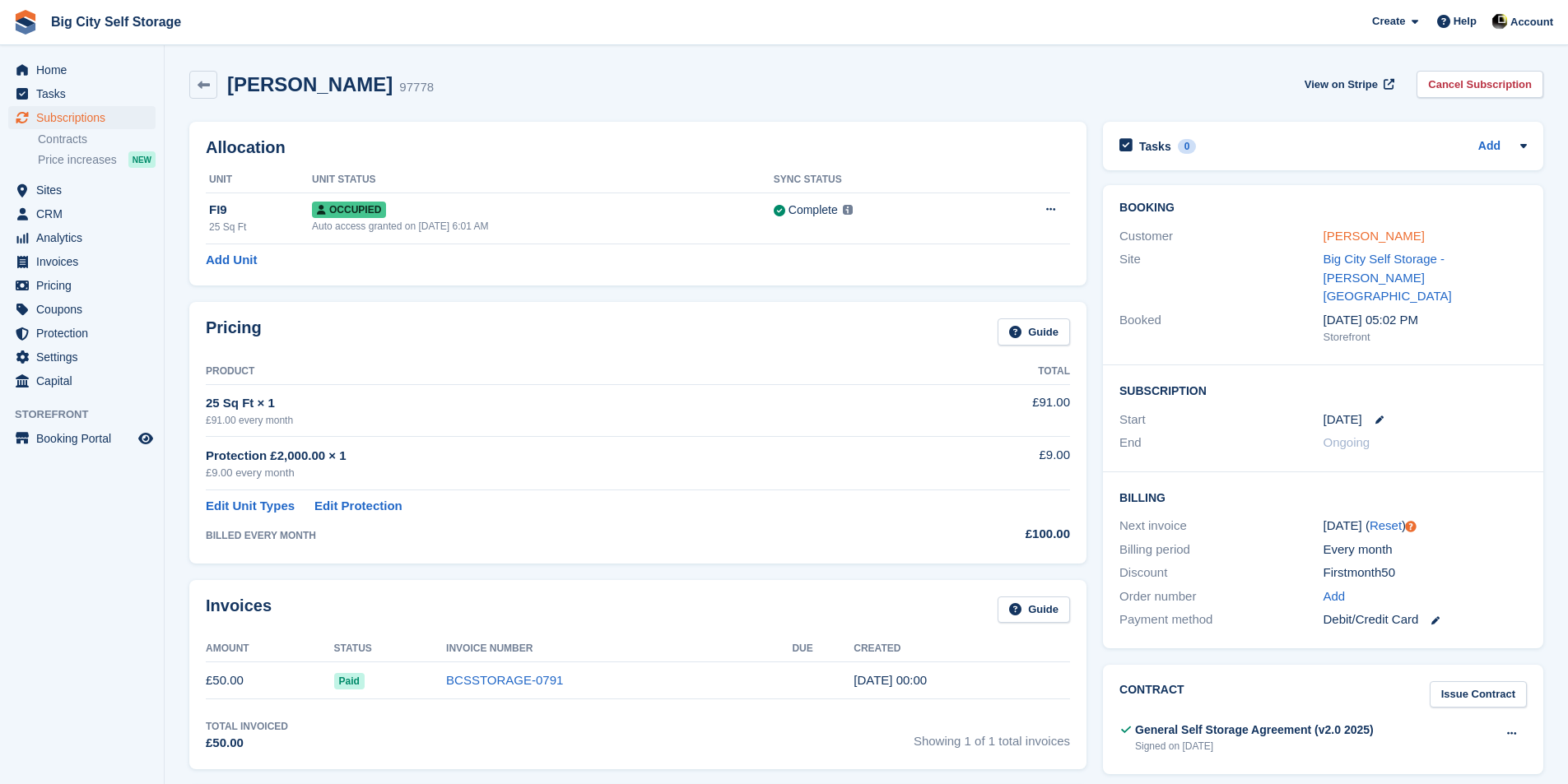
click at [1374, 240] on link "[PERSON_NAME]" at bounding box center [1374, 235] width 101 height 14
